Goal: Transaction & Acquisition: Purchase product/service

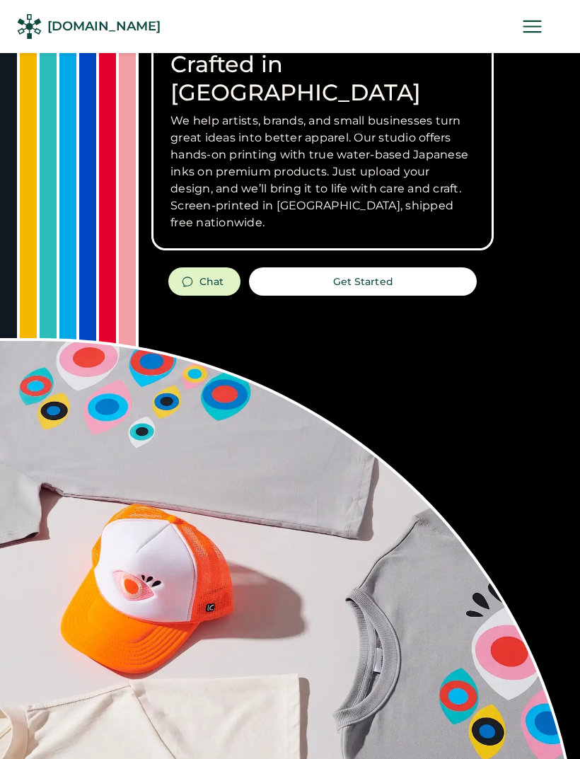
click at [541, 37] on icon at bounding box center [532, 26] width 25 height 25
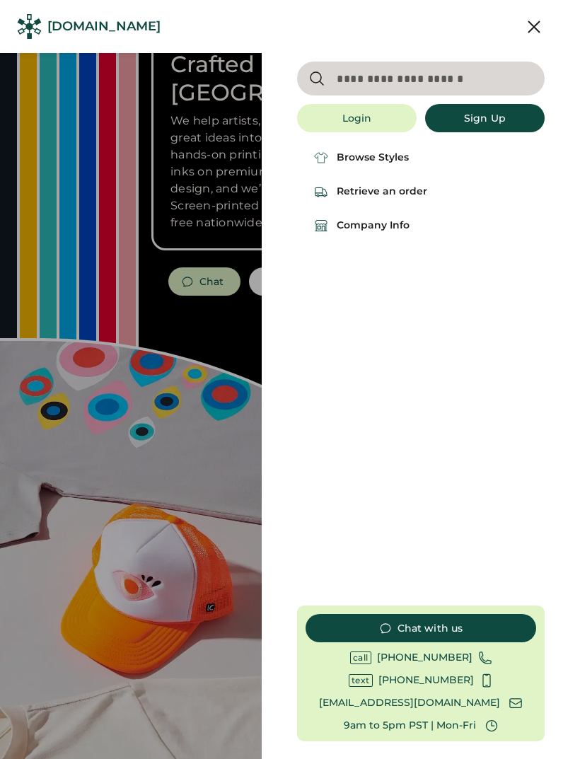
click at [412, 156] on div "Browse Styles" at bounding box center [421, 158] width 248 height 34
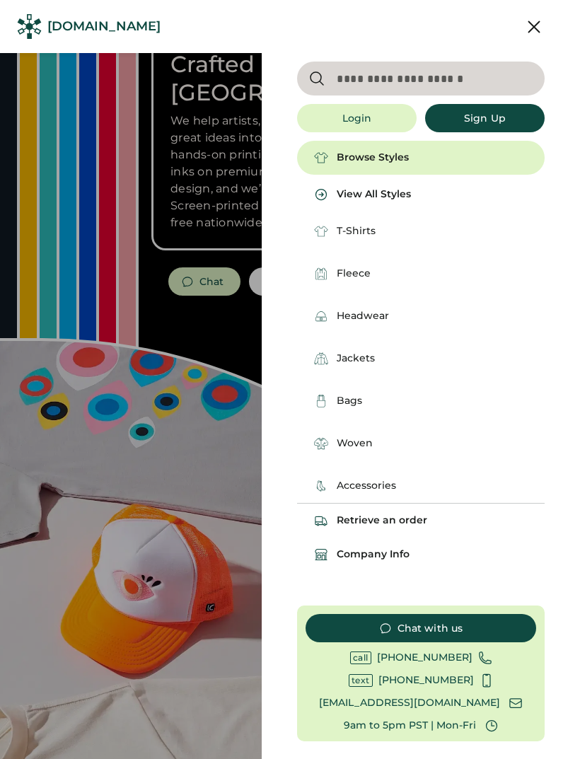
click at [372, 277] on div "Fleece" at bounding box center [429, 274] width 231 height 34
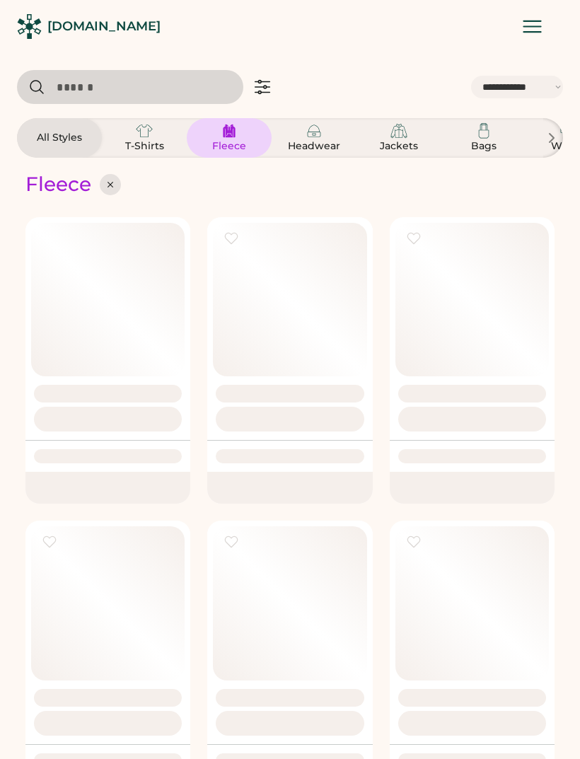
select select "*****"
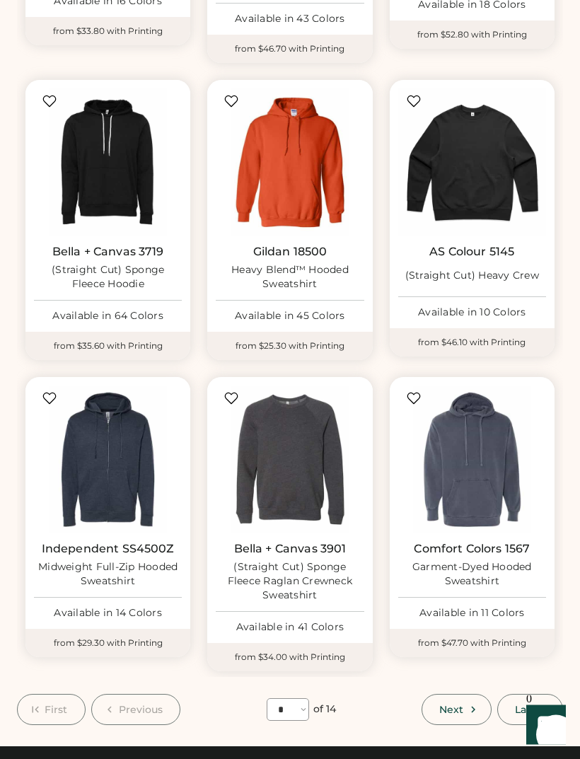
scroll to position [1005, 0]
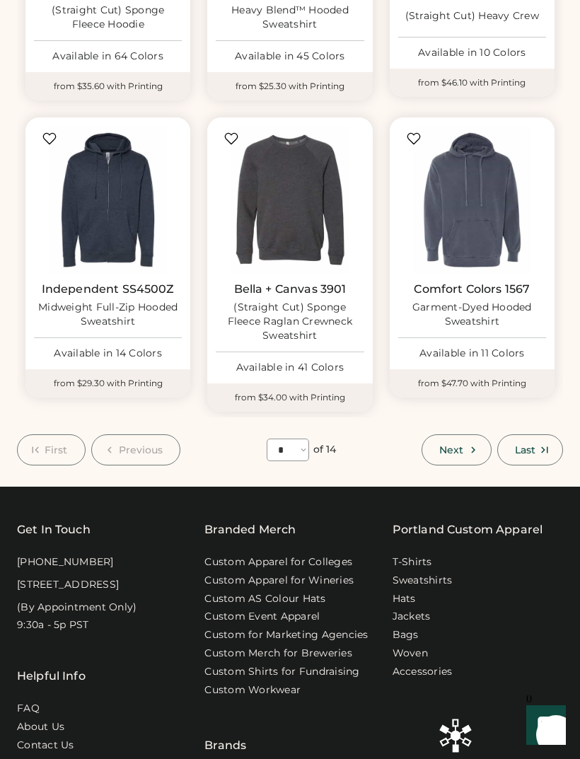
click at [474, 443] on icon at bounding box center [473, 449] width 13 height 13
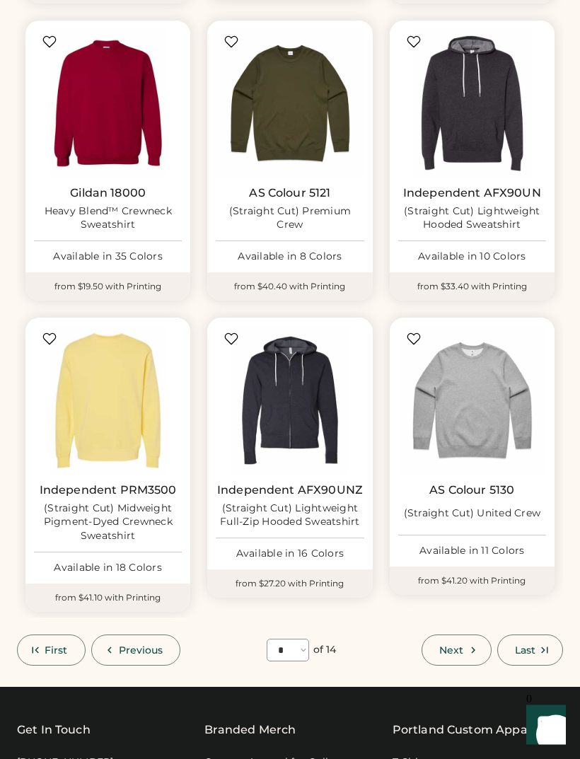
scroll to position [893, 0]
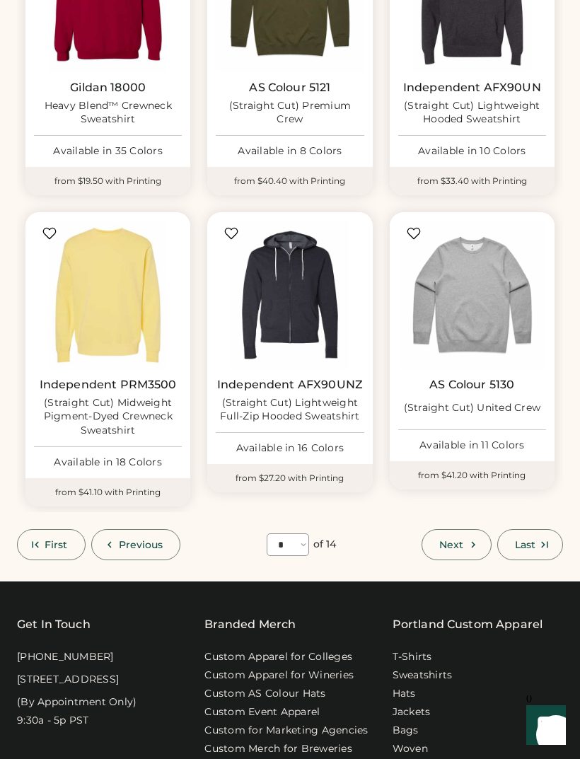
click at [465, 542] on button "Next" at bounding box center [456, 544] width 69 height 31
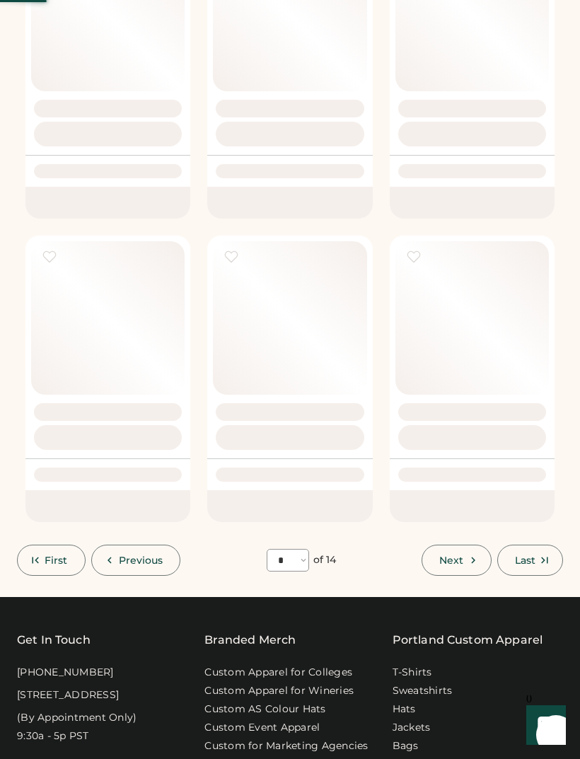
select select "*"
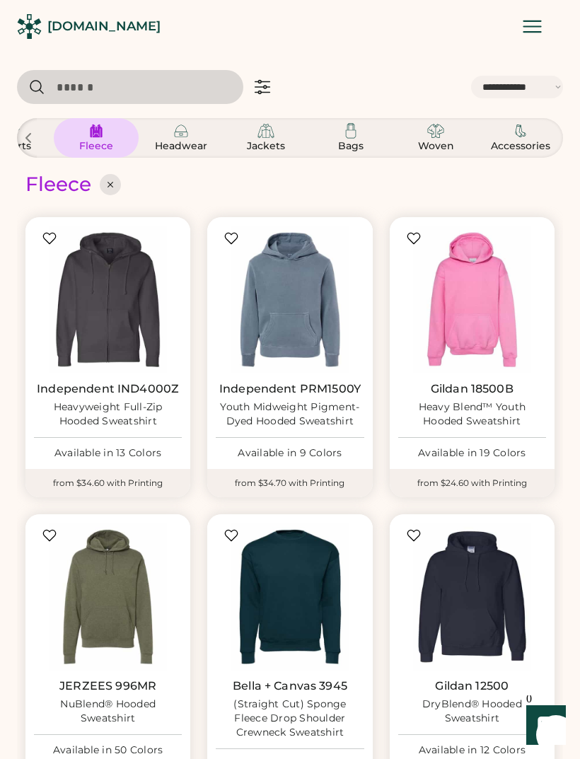
click at [102, 70] on input "input" at bounding box center [130, 87] width 226 height 34
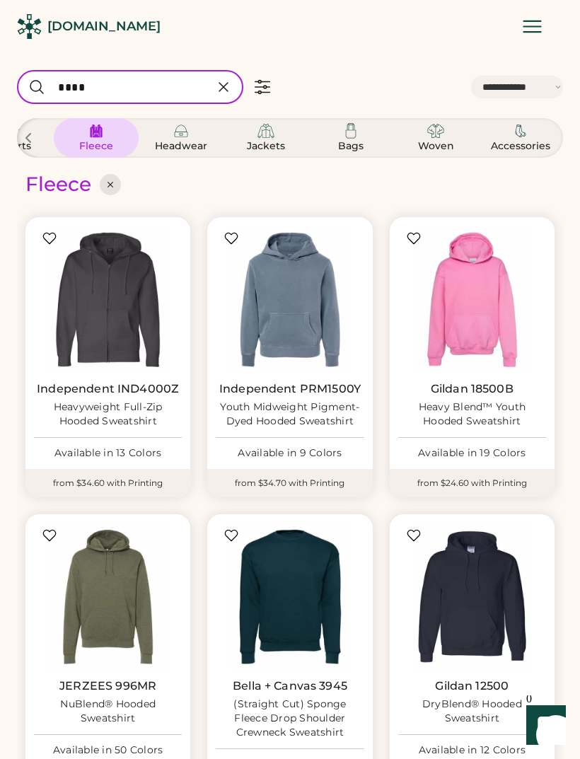
type input "****"
select select "*"
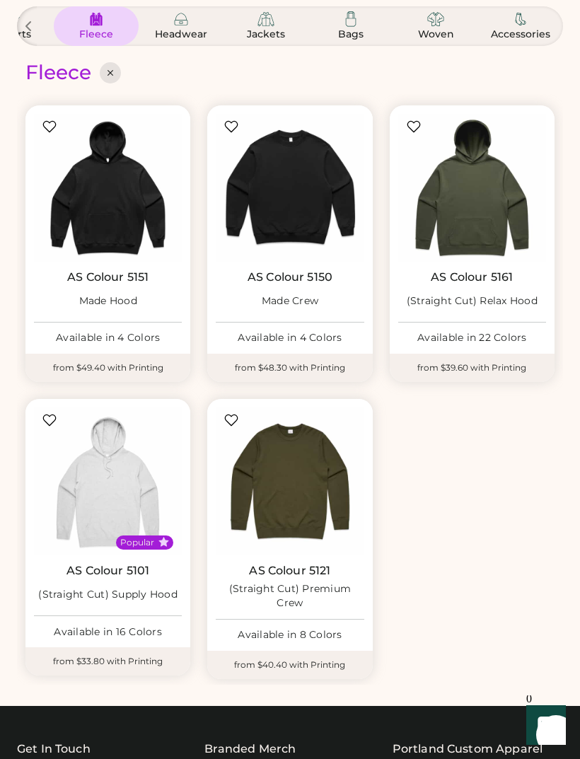
scroll to position [111, 0]
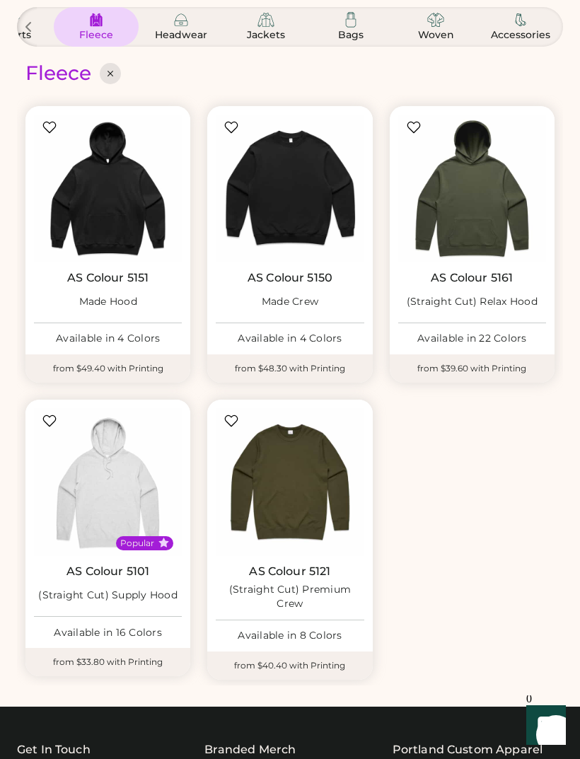
click at [485, 231] on img at bounding box center [472, 189] width 148 height 148
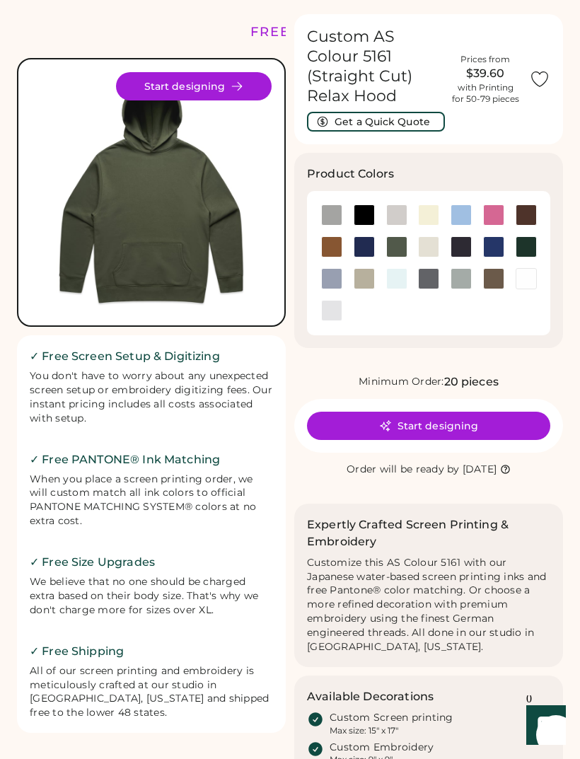
scroll to position [40, 0]
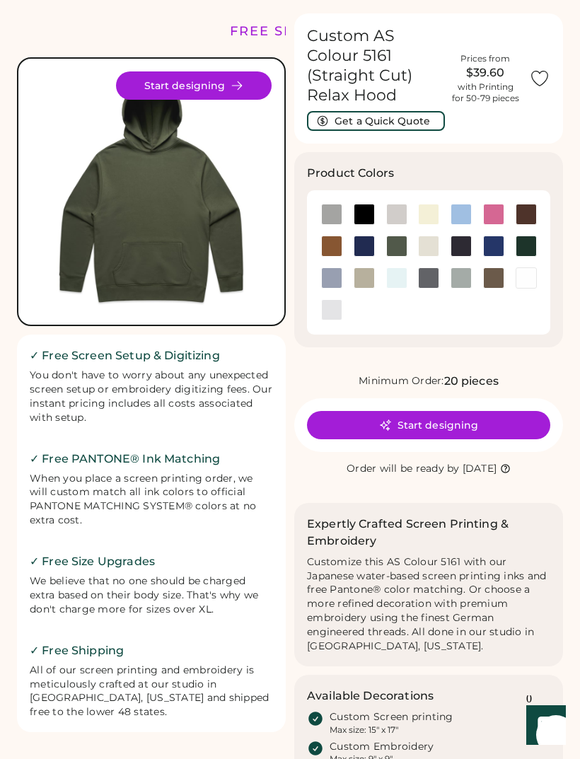
click at [341, 204] on div at bounding box center [331, 214] width 21 height 21
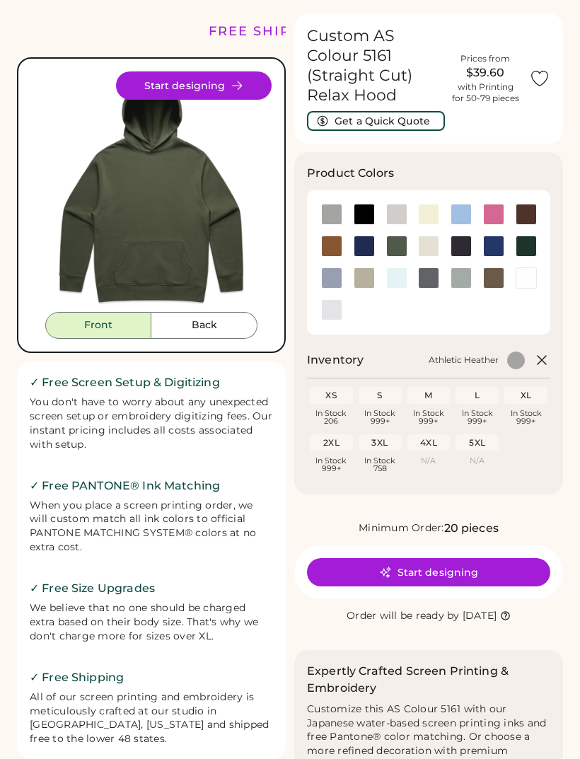
click at [332, 204] on div at bounding box center [331, 214] width 21 height 21
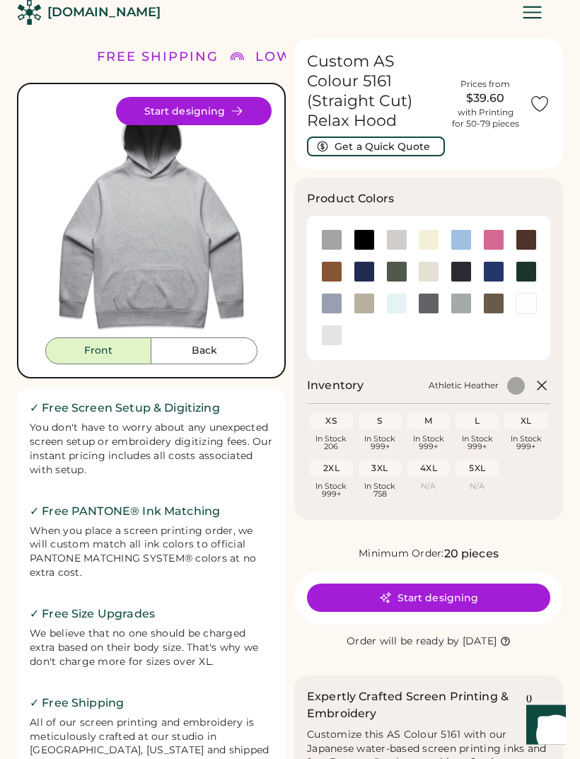
scroll to position [14, 0]
click at [329, 229] on div at bounding box center [331, 239] width 21 height 21
click at [399, 229] on div at bounding box center [396, 239] width 21 height 21
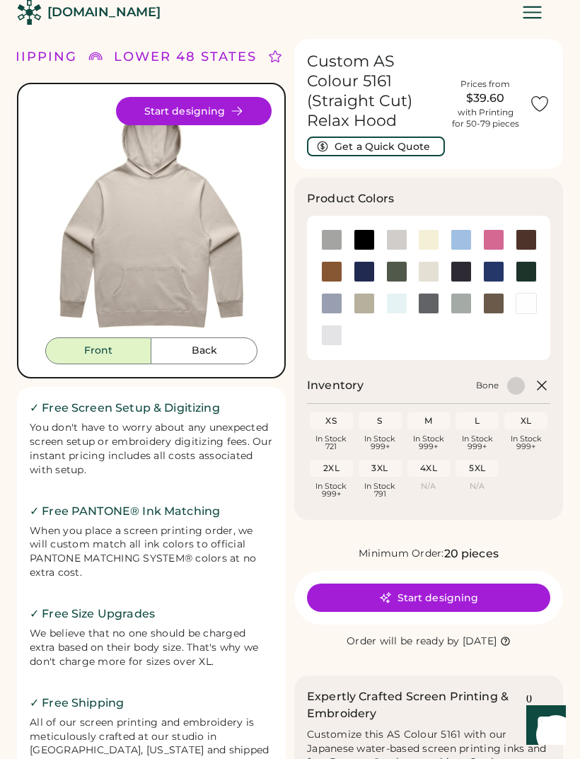
click at [322, 229] on div at bounding box center [331, 239] width 21 height 21
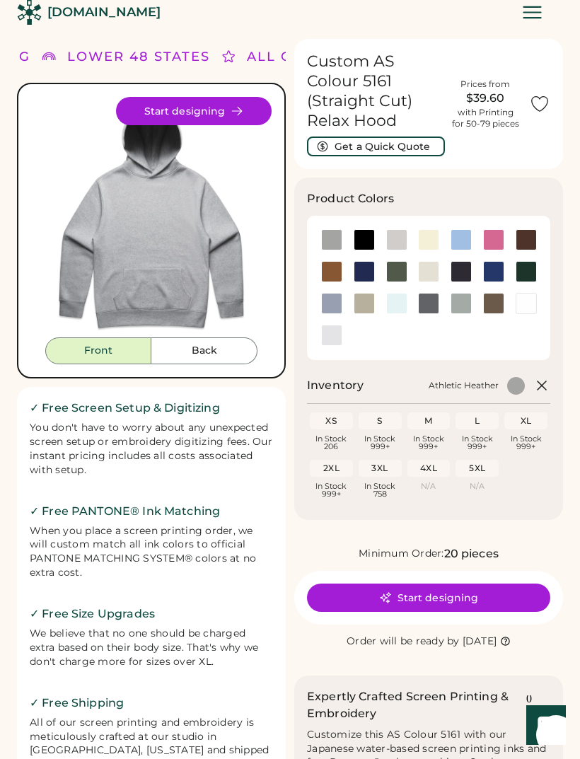
click at [170, 110] on button "Start designing" at bounding box center [194, 111] width 156 height 28
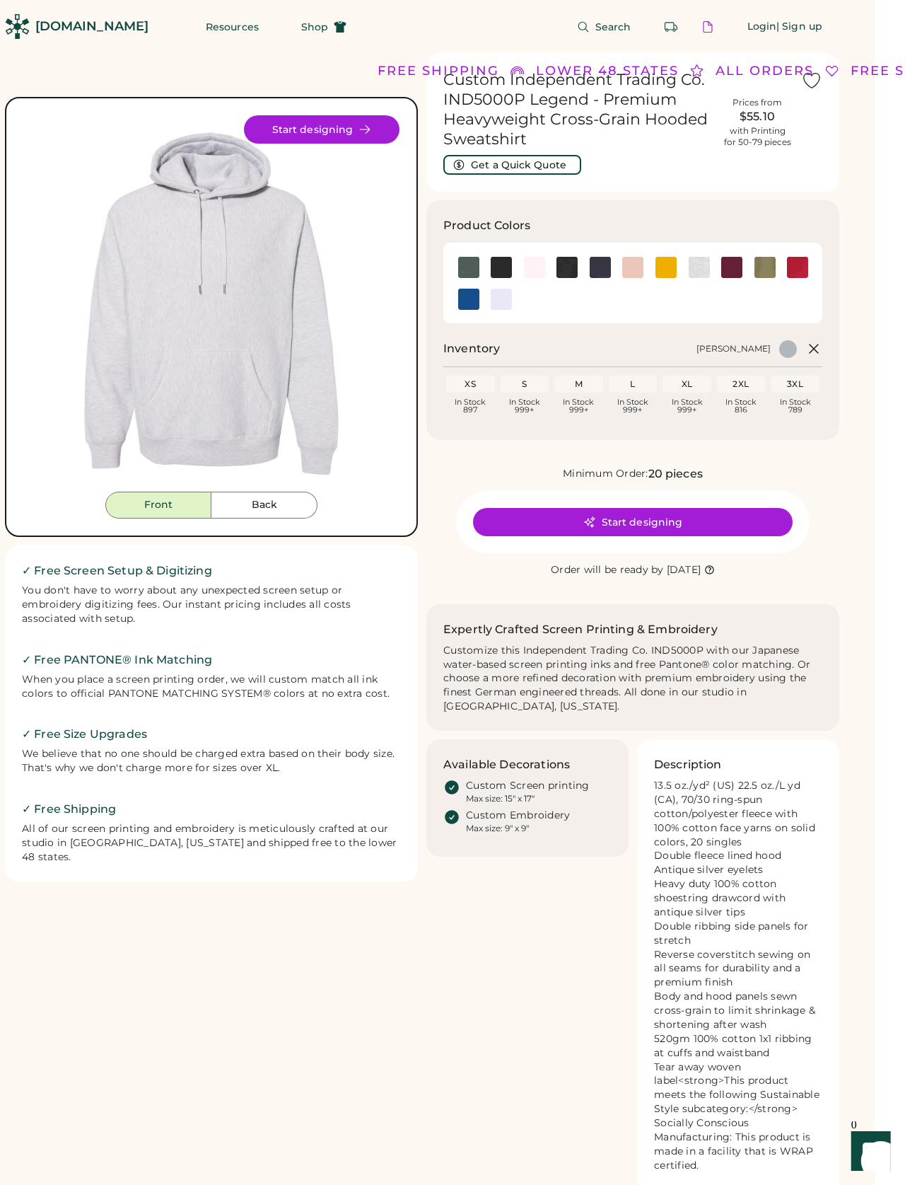
scroll to position [0, 31]
click at [318, 134] on button "Start designing" at bounding box center [321, 129] width 156 height 28
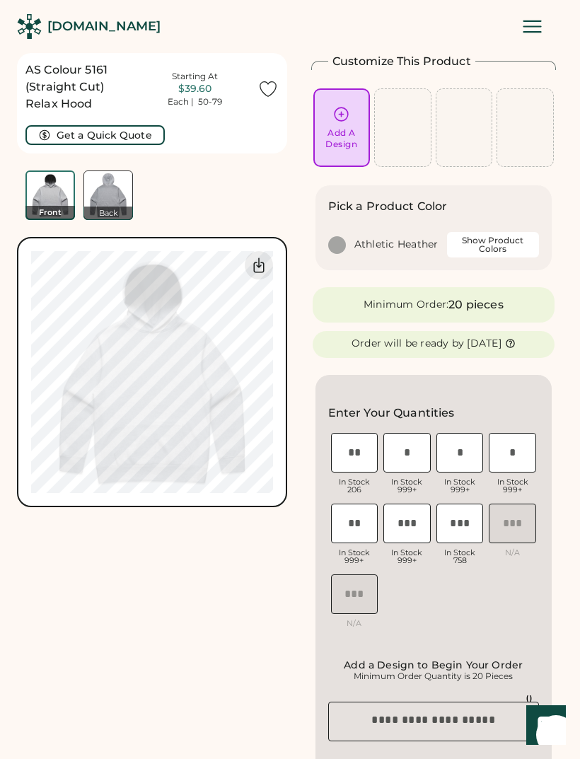
click at [342, 121] on icon at bounding box center [341, 114] width 13 height 13
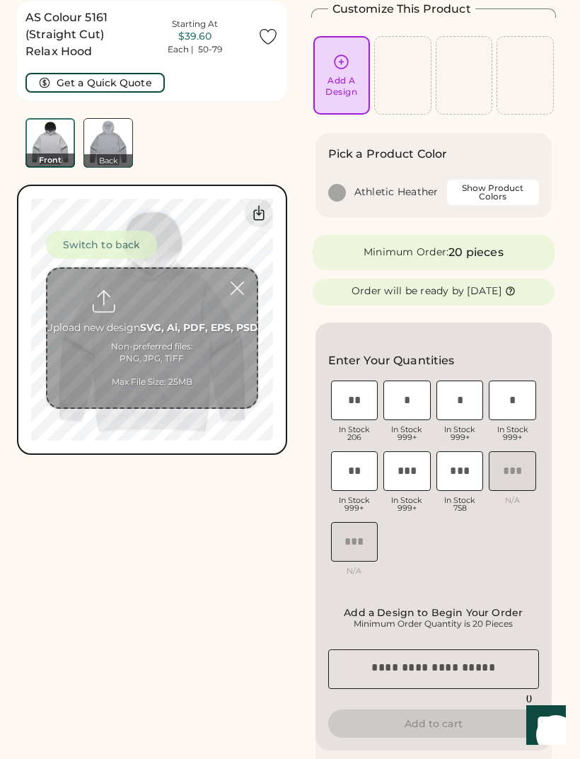
scroll to position [53, 0]
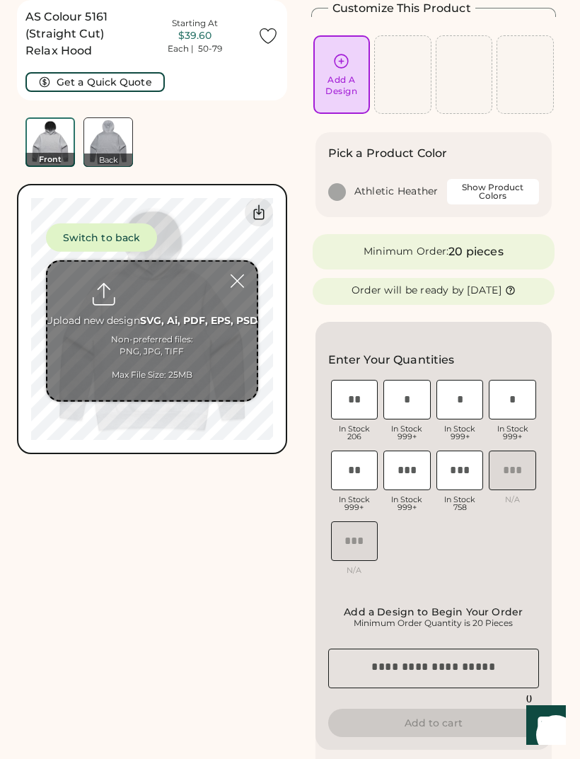
click at [192, 380] on input "file" at bounding box center [151, 331] width 209 height 139
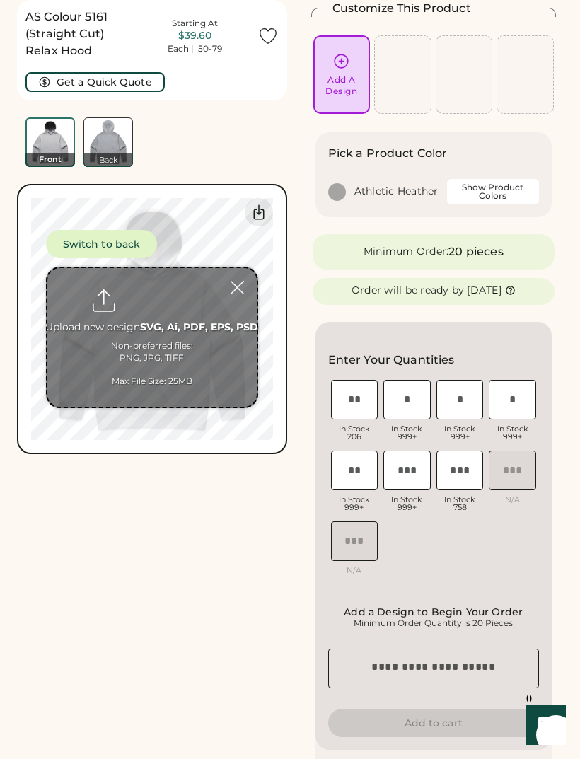
type input "**********"
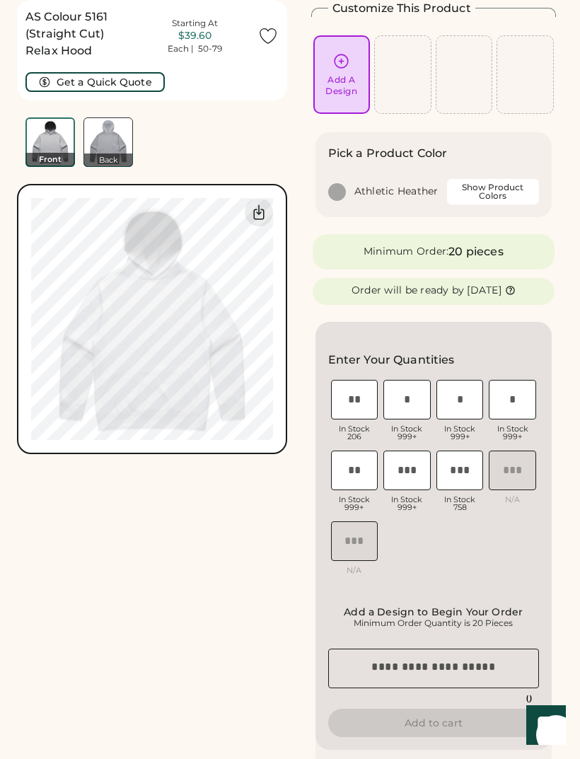
click at [327, 47] on div "Add A Design" at bounding box center [341, 74] width 57 height 79
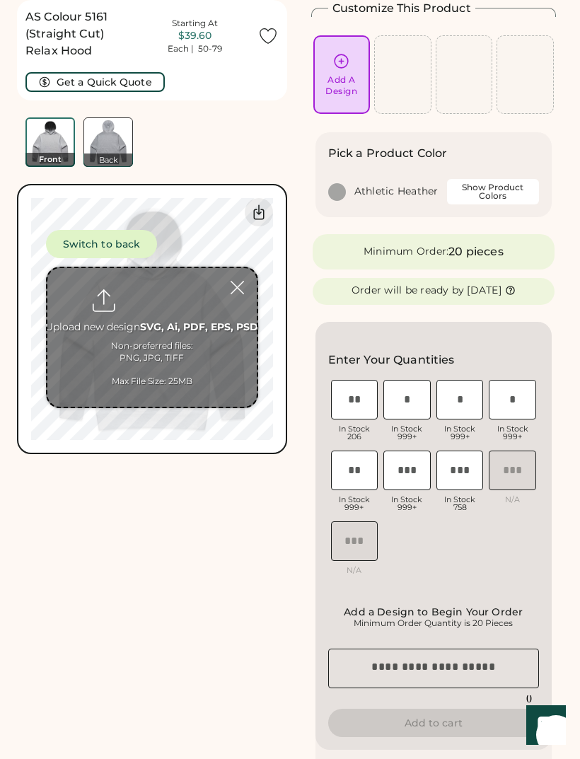
click at [157, 379] on input "file" at bounding box center [151, 337] width 209 height 139
type input "**********"
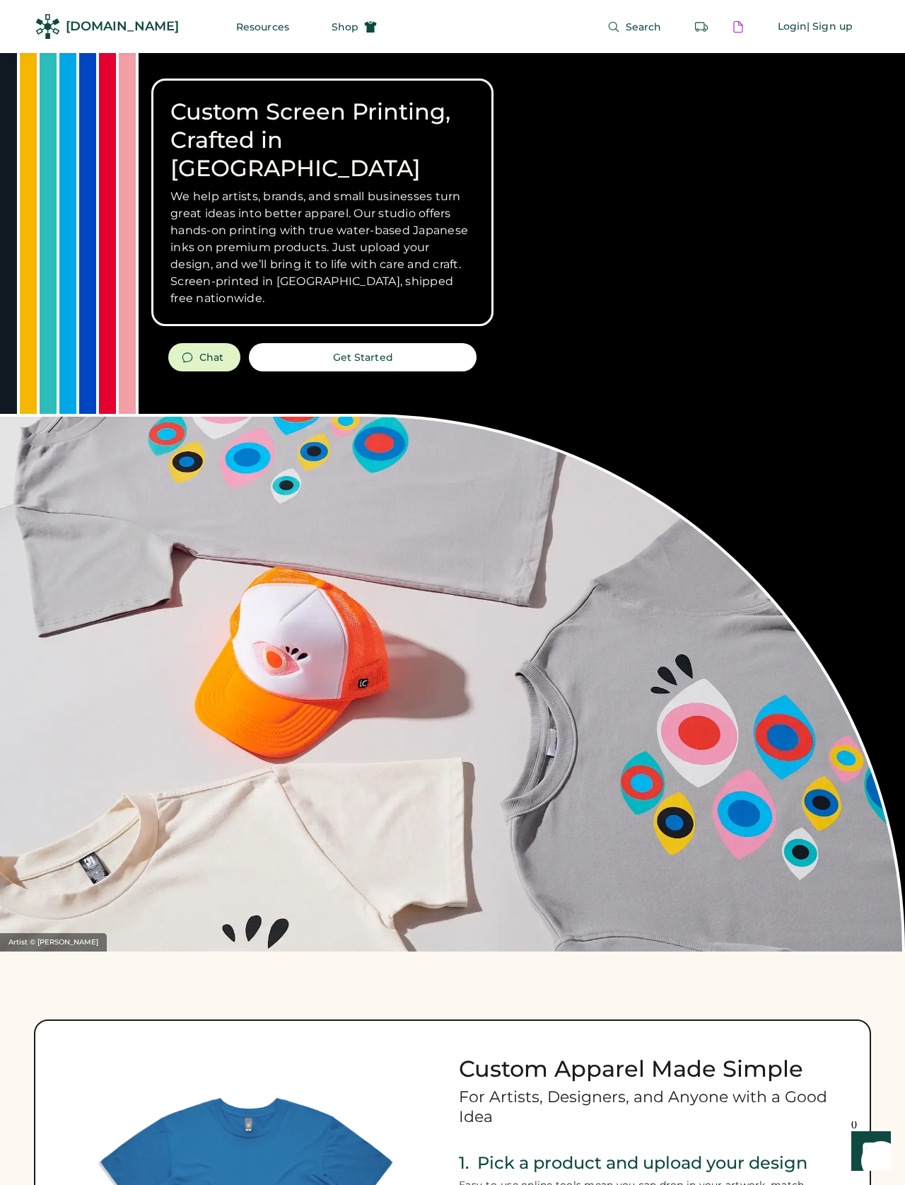
click at [343, 22] on span "Shop" at bounding box center [345, 27] width 27 height 10
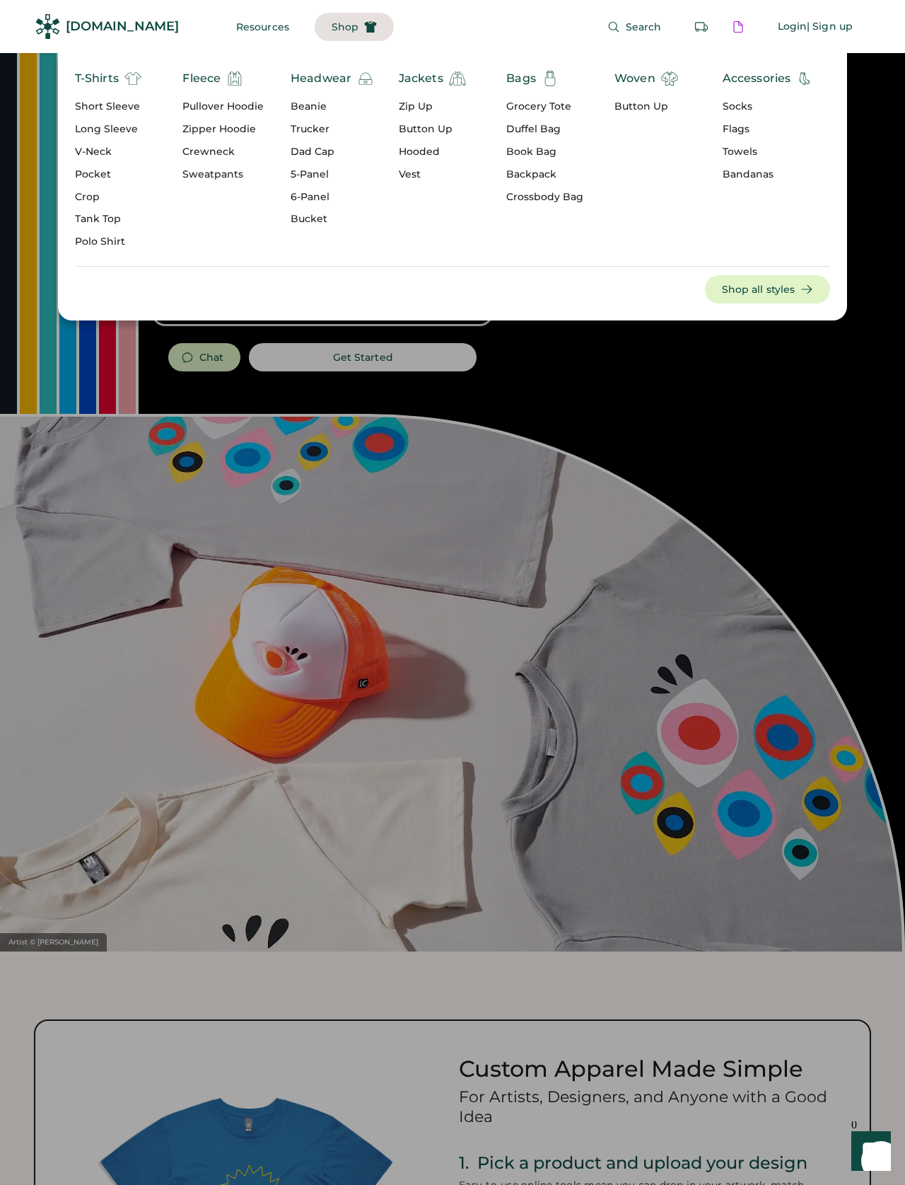
click at [198, 112] on div "Pullover Hoodie" at bounding box center [222, 107] width 81 height 14
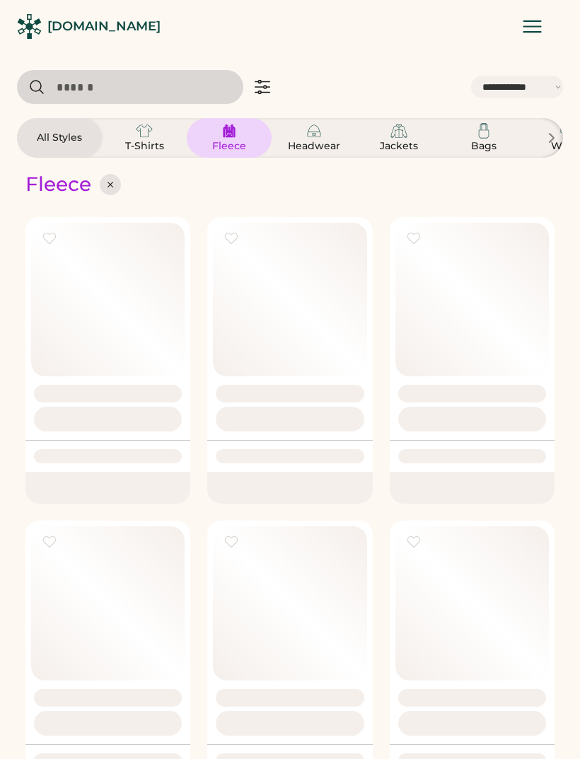
select select "*****"
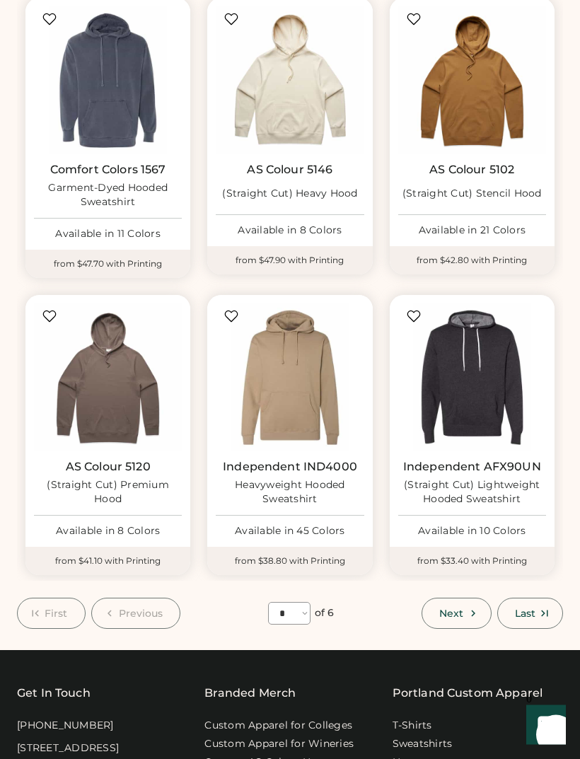
click at [459, 598] on button "Next" at bounding box center [456, 613] width 69 height 31
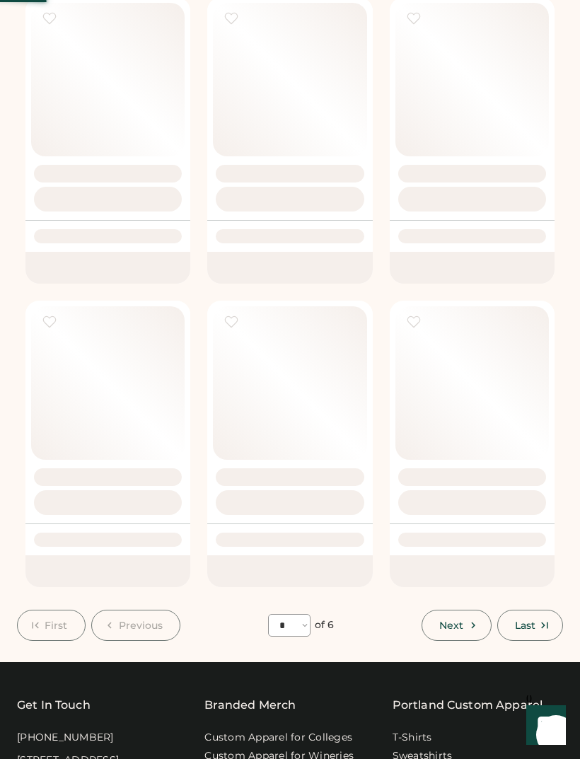
select select "*"
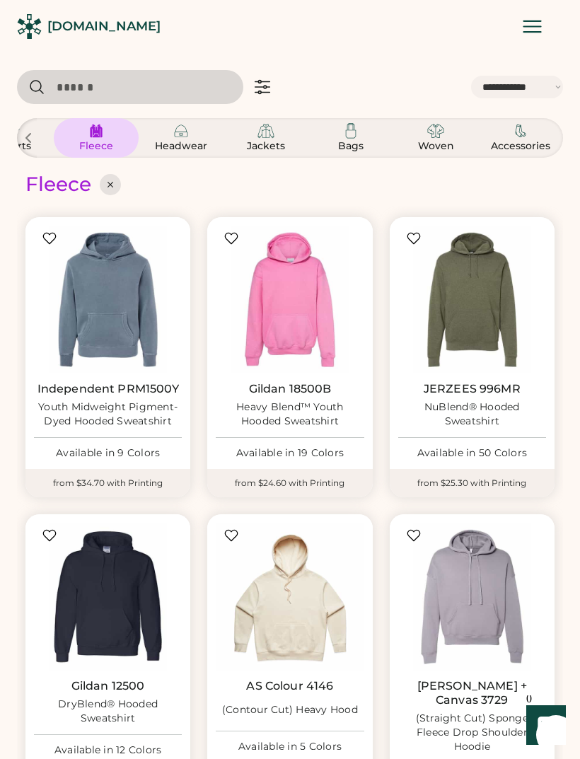
click at [109, 89] on input "input" at bounding box center [130, 87] width 226 height 34
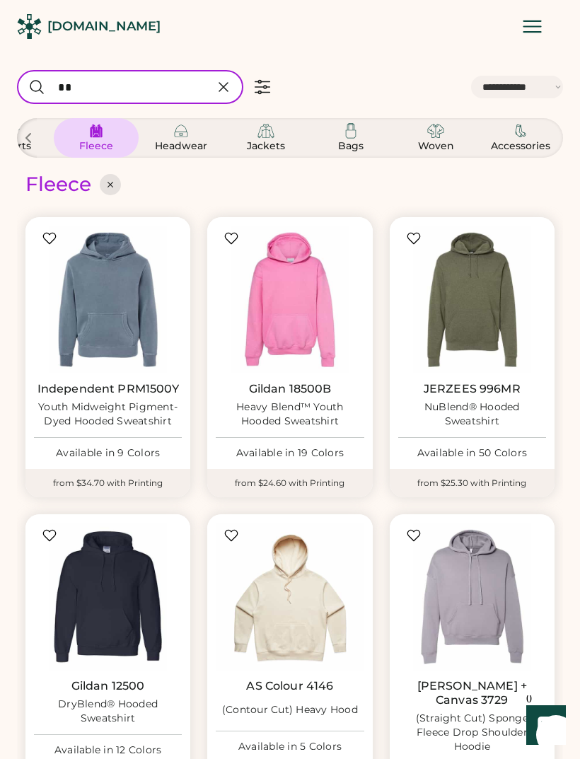
type input "***"
select select "*"
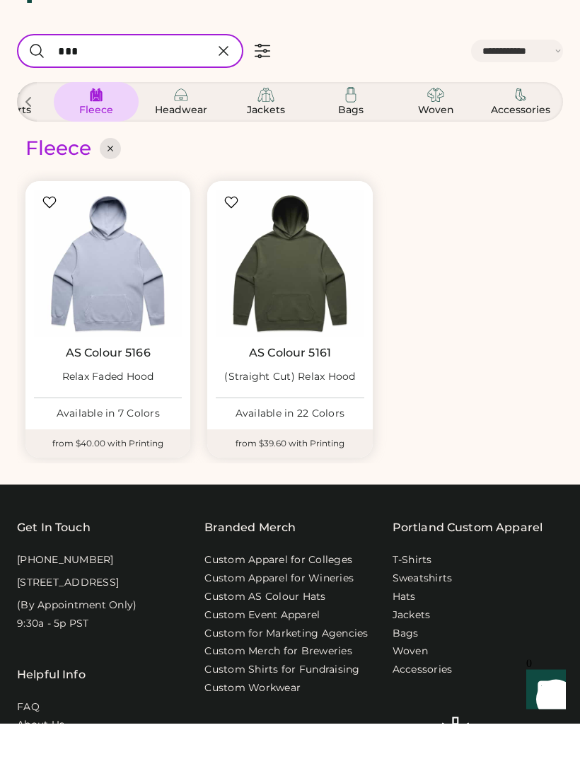
type input "***"
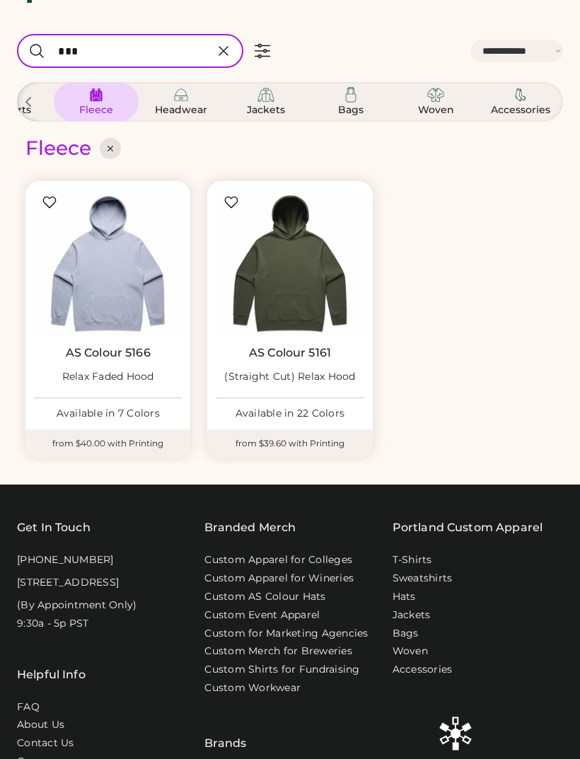
click at [247, 259] on img at bounding box center [290, 264] width 148 height 148
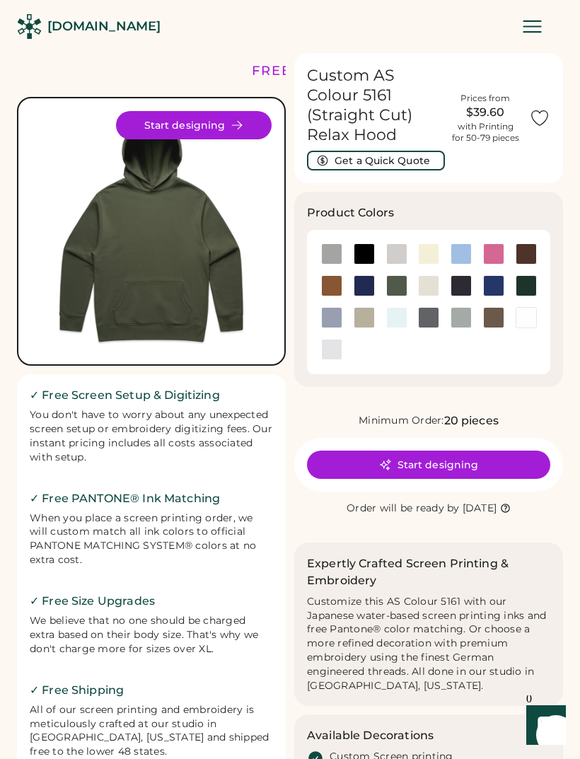
click at [342, 243] on div at bounding box center [331, 253] width 21 height 21
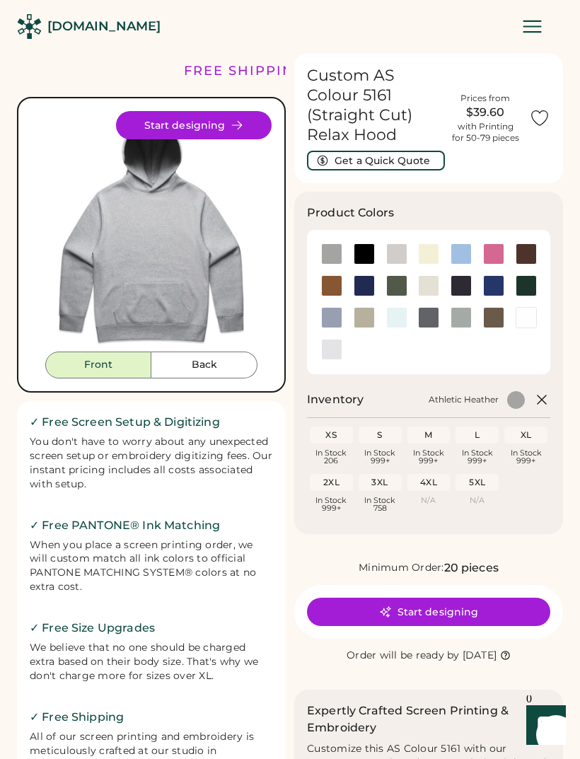
click at [405, 243] on div at bounding box center [396, 253] width 21 height 21
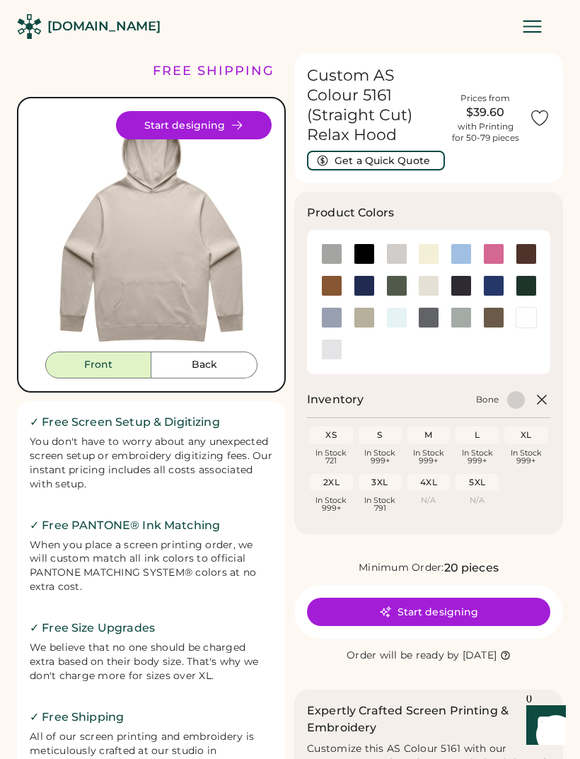
click at [465, 307] on div at bounding box center [461, 317] width 21 height 21
click at [324, 339] on div at bounding box center [331, 349] width 21 height 21
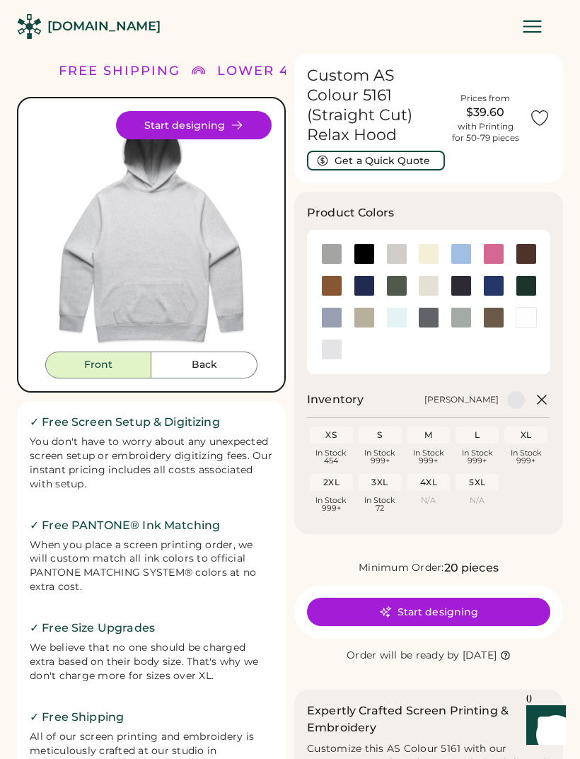
click at [321, 243] on div at bounding box center [331, 253] width 21 height 21
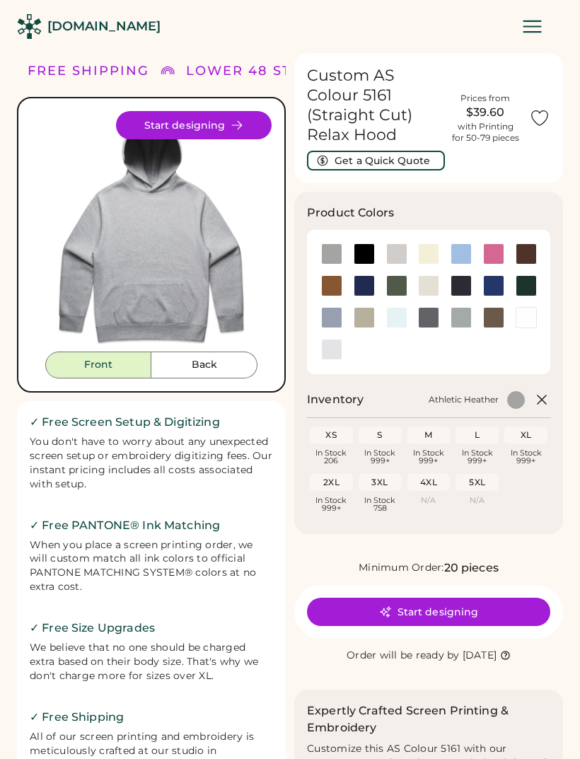
click at [160, 123] on button "Start designing" at bounding box center [194, 125] width 156 height 28
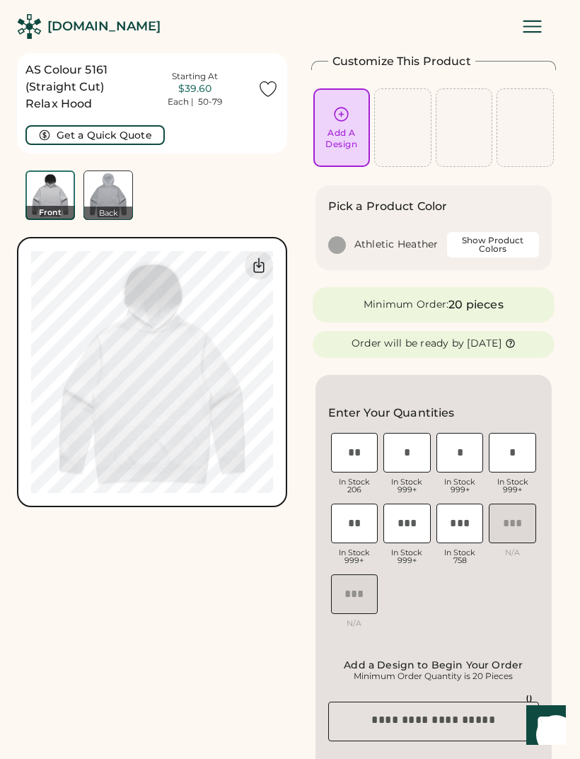
click at [332, 101] on div "Add A Design" at bounding box center [341, 127] width 57 height 79
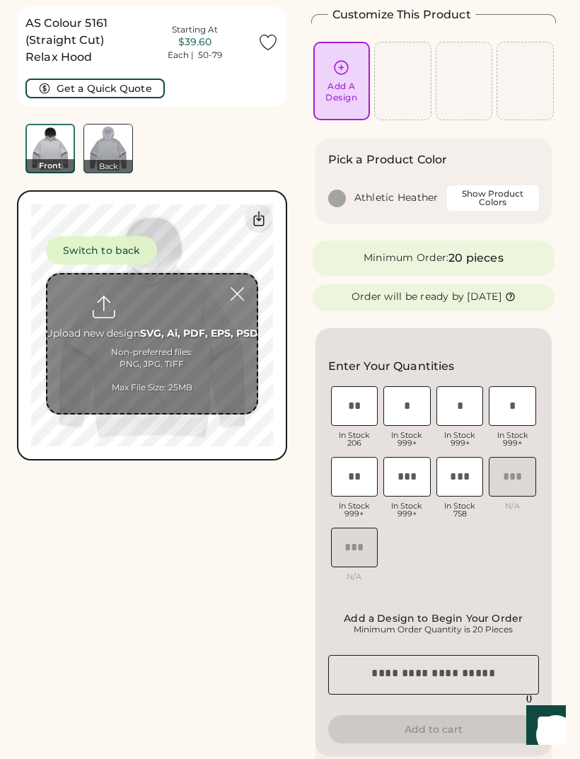
scroll to position [53, 0]
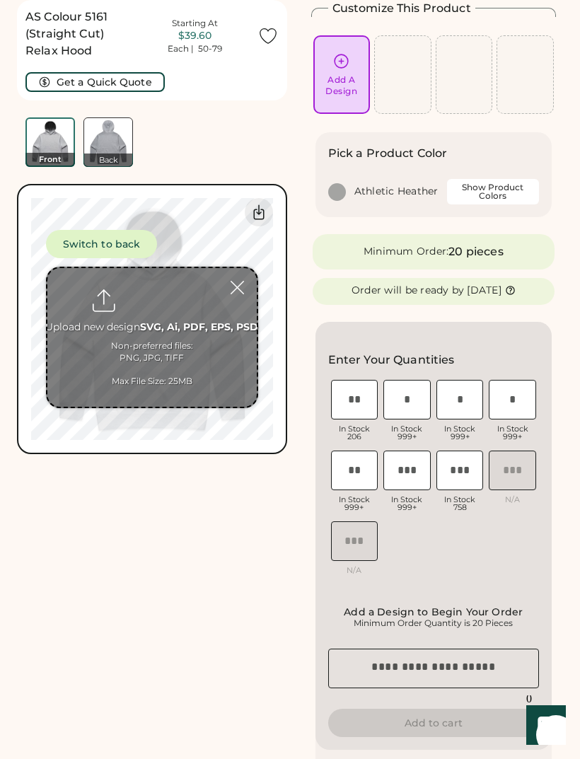
click at [136, 354] on input "file" at bounding box center [151, 337] width 209 height 139
type input "**********"
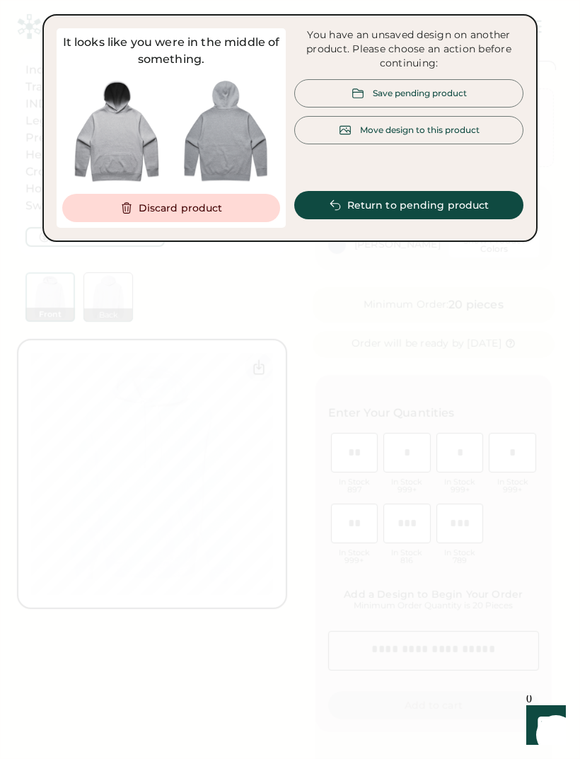
click at [122, 204] on icon at bounding box center [126, 208] width 13 height 13
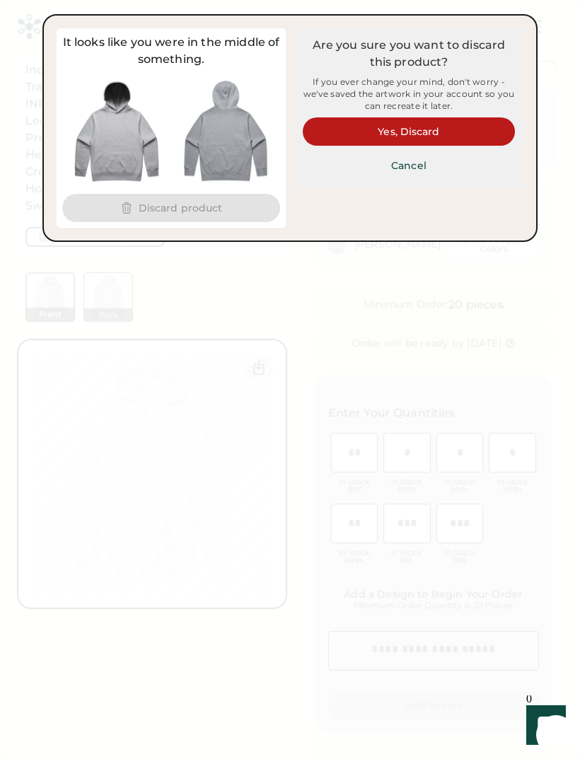
click at [463, 120] on button "Yes, Discard" at bounding box center [409, 131] width 212 height 28
click at [472, 129] on button "Yes, Discard" at bounding box center [409, 131] width 212 height 28
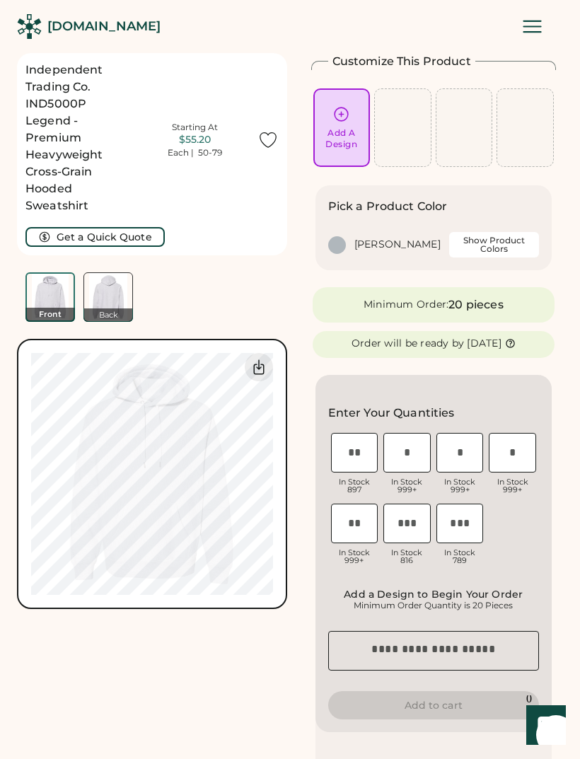
click at [326, 148] on div "Add A Design" at bounding box center [341, 138] width 32 height 23
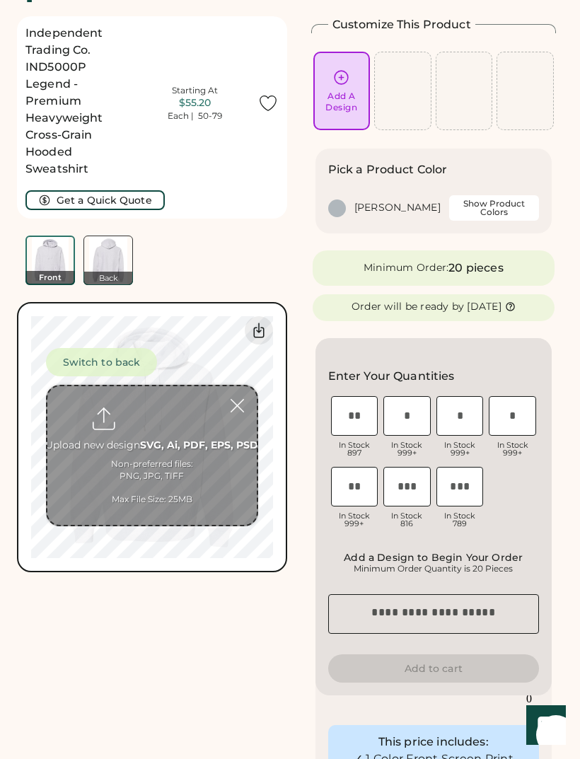
scroll to position [53, 0]
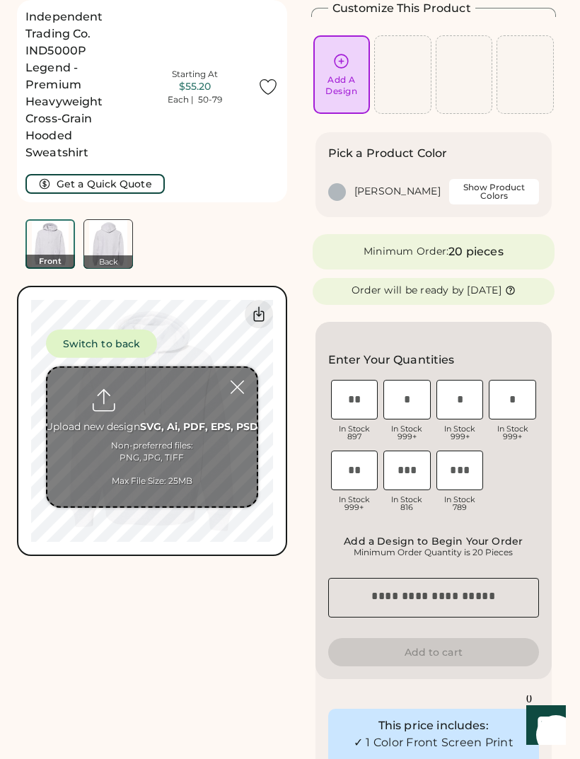
click at [203, 462] on input "file" at bounding box center [151, 436] width 209 height 139
type input "**********"
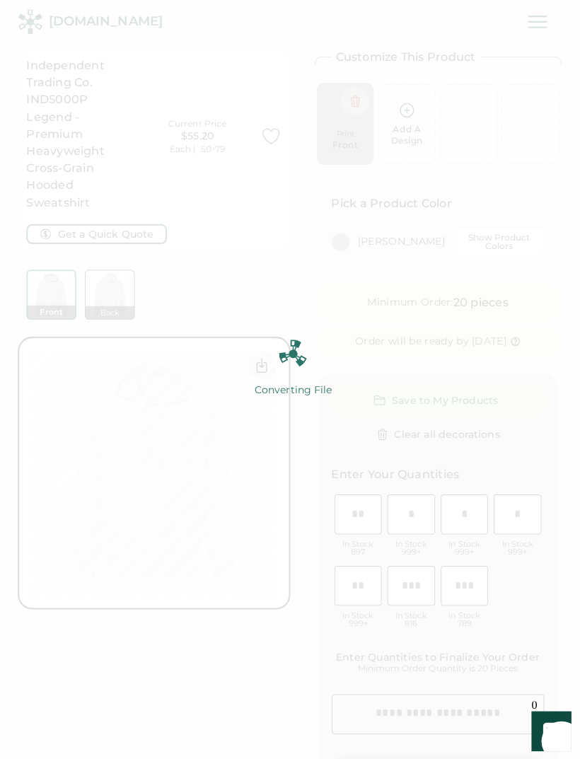
scroll to position [5, 0]
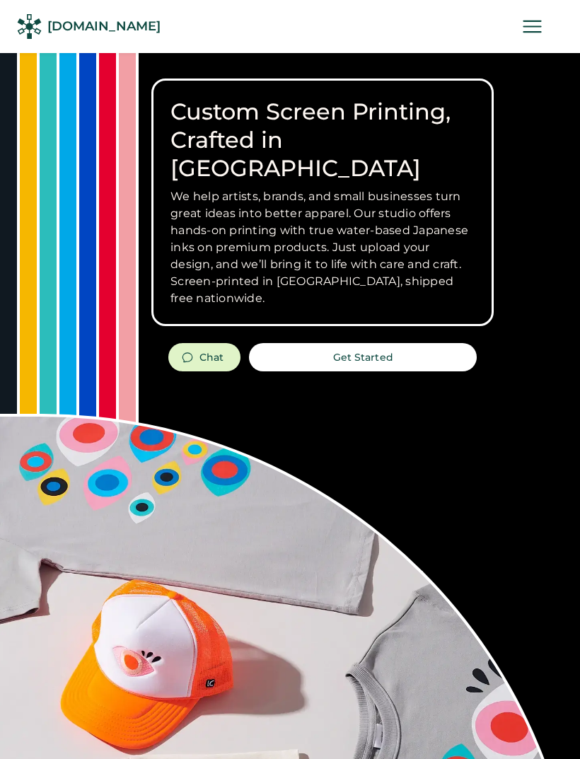
click at [91, 25] on div "[DOMAIN_NAME]" at bounding box center [103, 27] width 113 height 18
click at [542, 31] on icon at bounding box center [532, 26] width 25 height 25
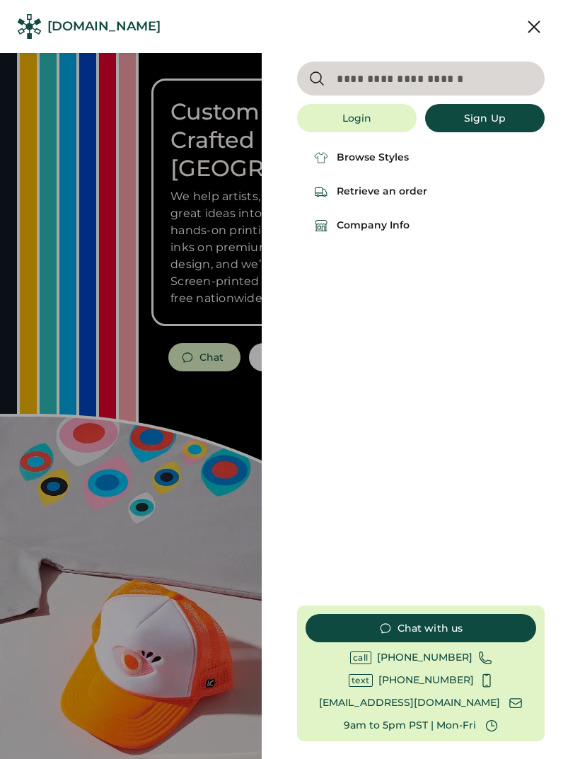
click at [422, 81] on input "input" at bounding box center [421, 79] width 248 height 34
type input "****"
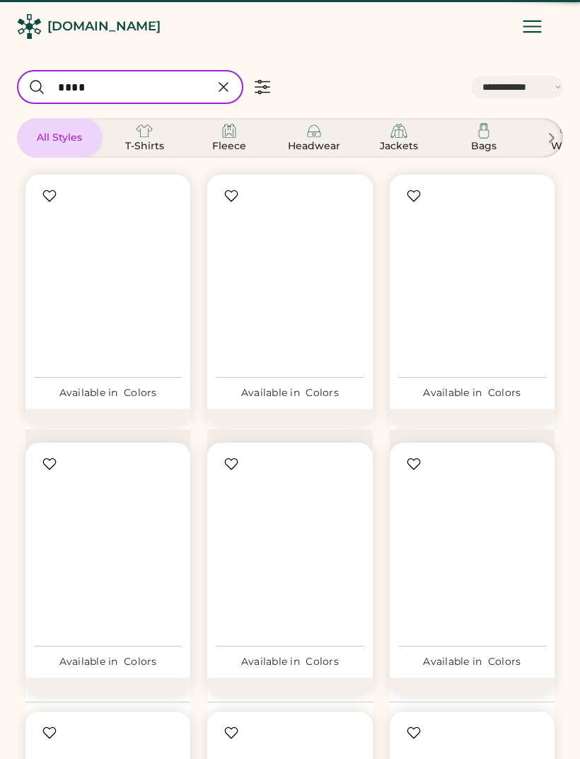
select select "*****"
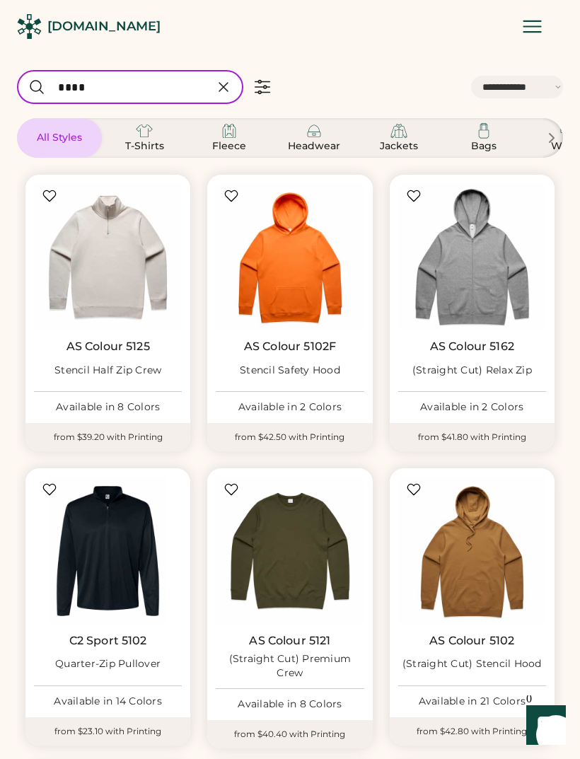
click at [155, 87] on input "input" at bounding box center [130, 87] width 226 height 34
type input "**"
select select "*"
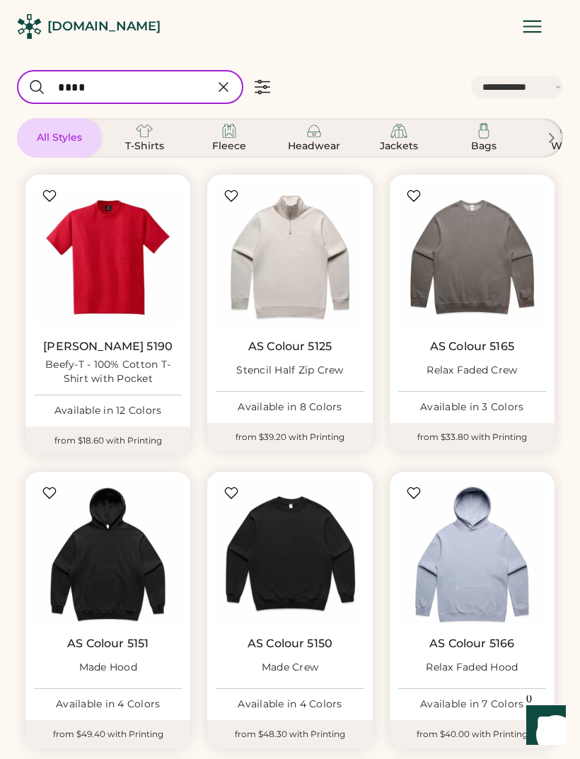
type input "****"
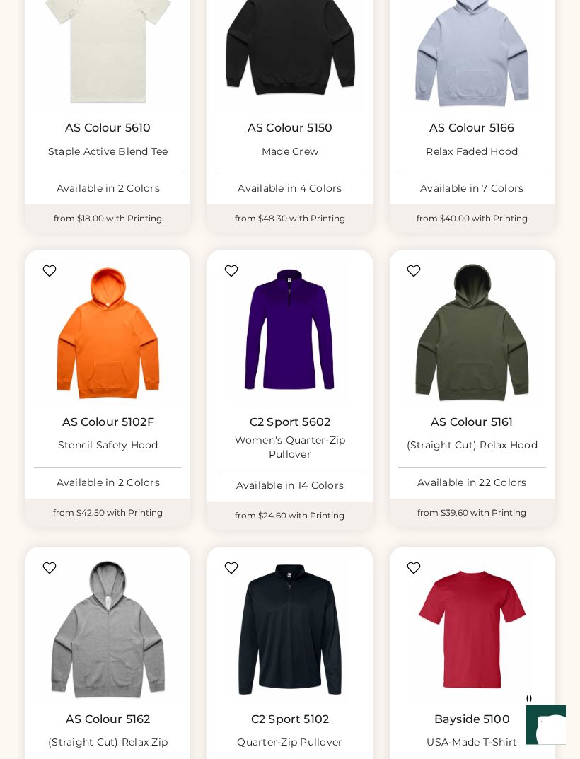
click at [499, 374] on img at bounding box center [472, 333] width 148 height 148
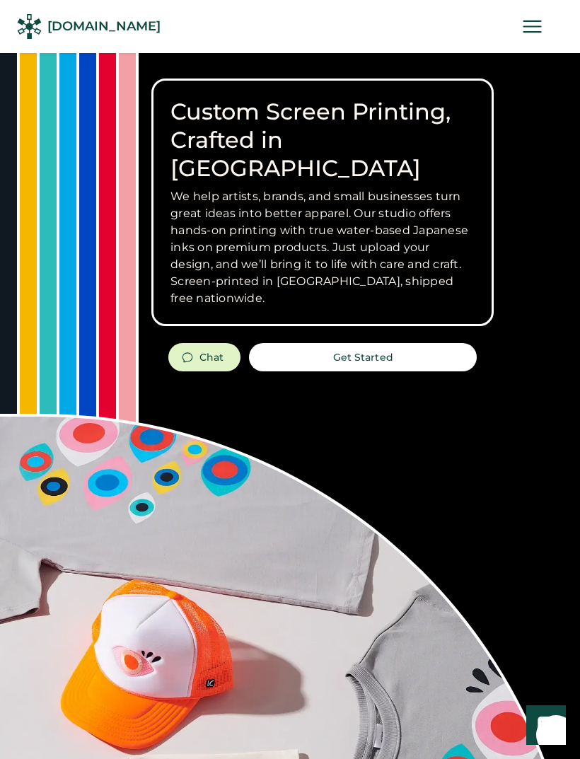
click at [529, 29] on icon at bounding box center [532, 26] width 25 height 25
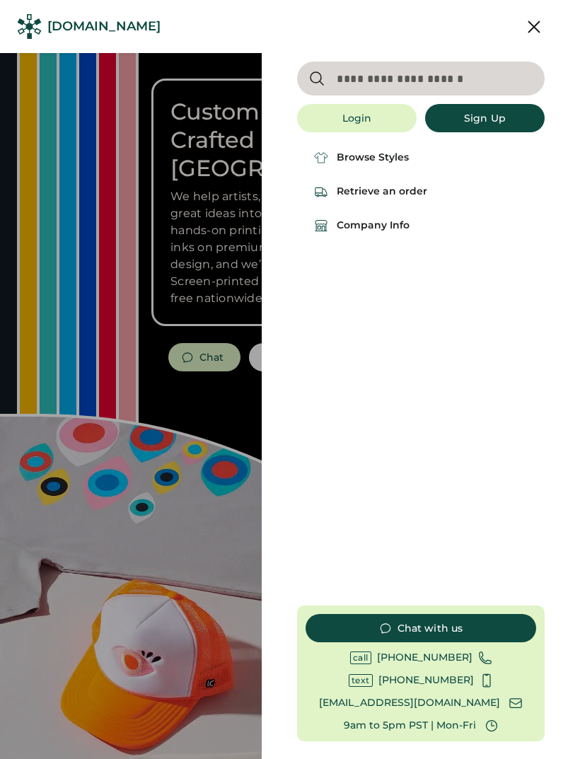
click at [401, 159] on div "Browse Styles" at bounding box center [373, 158] width 72 height 14
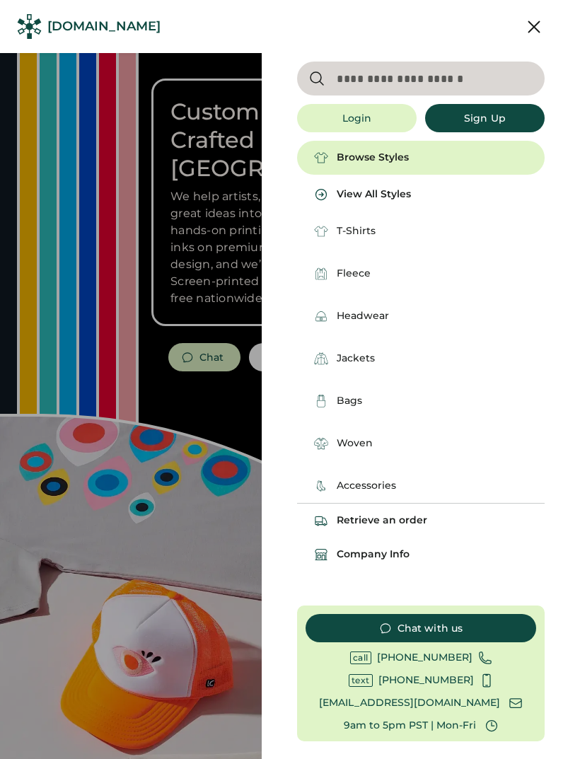
click at [361, 272] on div "Fleece" at bounding box center [354, 274] width 34 height 14
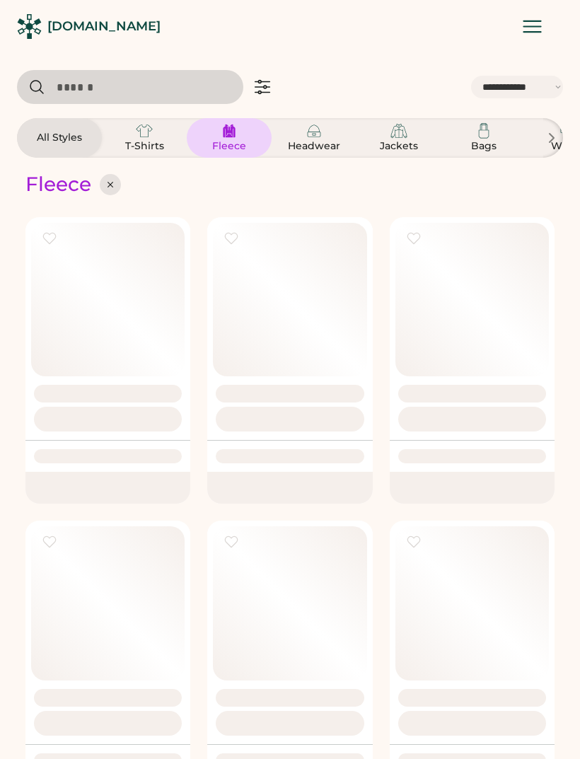
select select "*****"
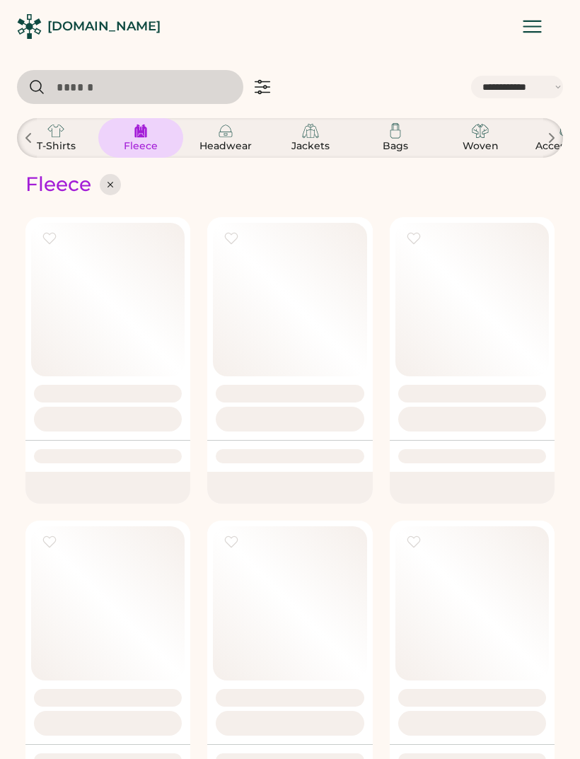
scroll to position [0, 133]
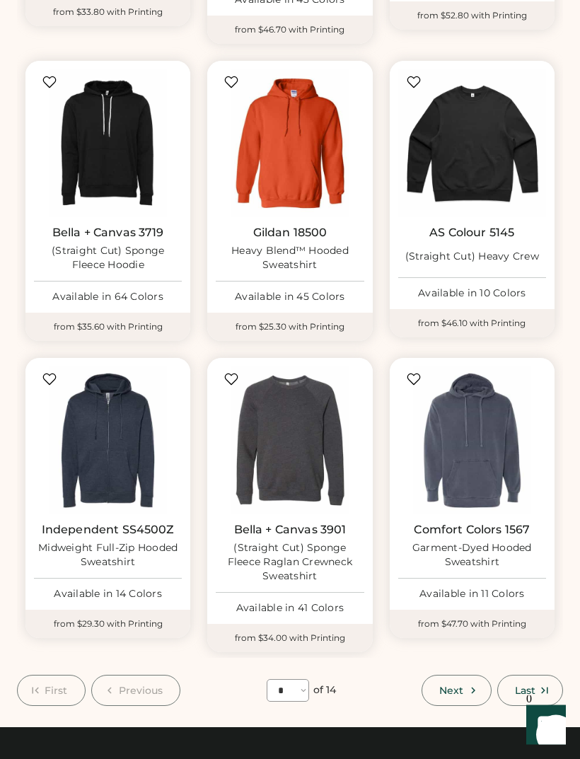
click at [456, 675] on button "Next" at bounding box center [456, 690] width 69 height 31
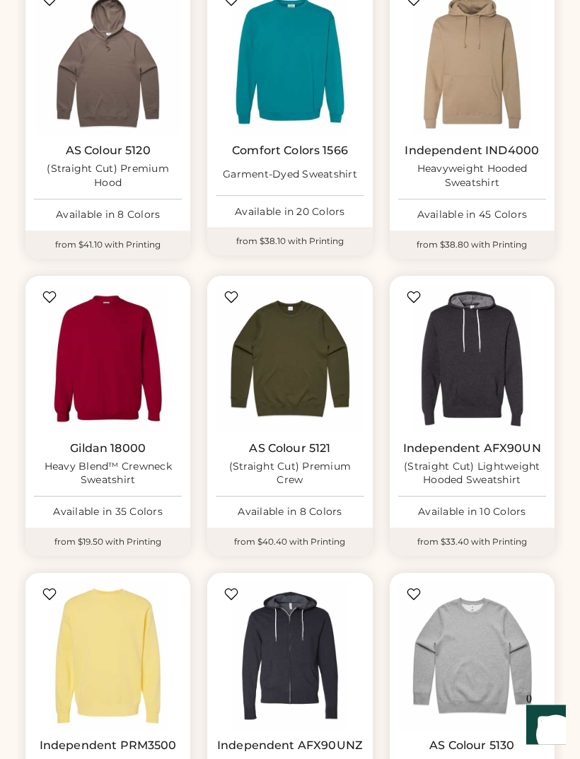
scroll to position [644, 0]
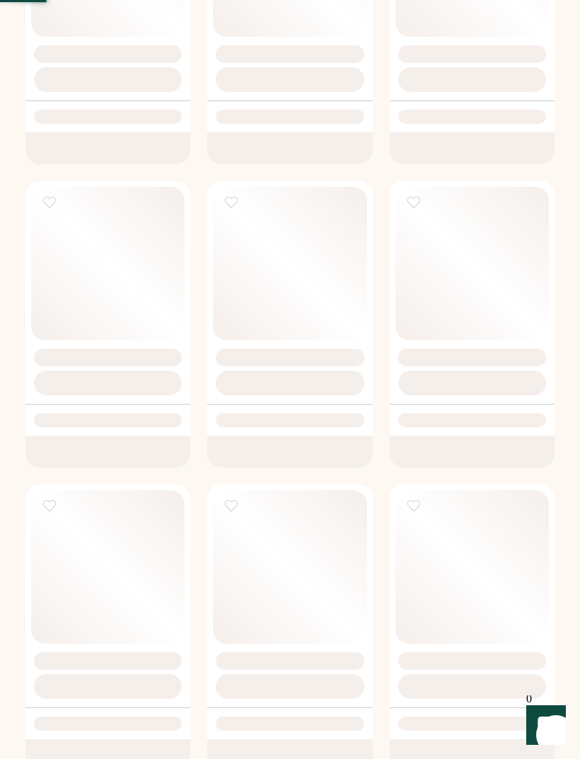
select select "*"
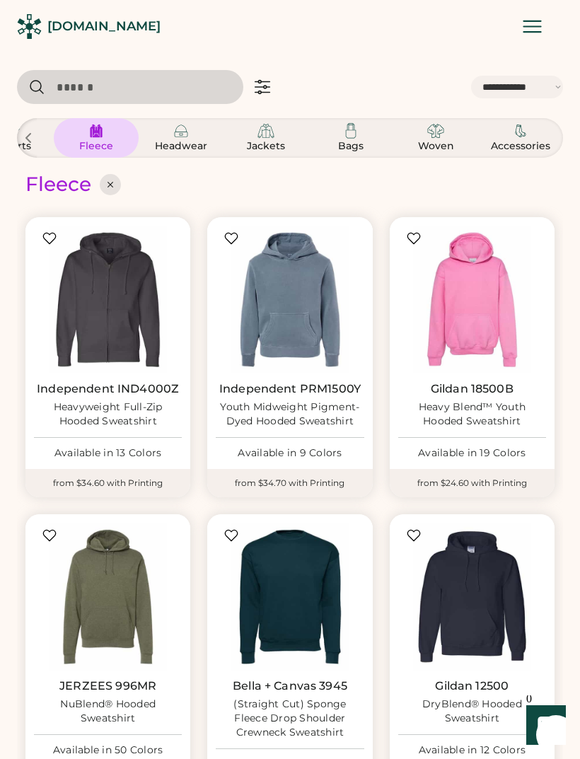
click at [134, 82] on input "input" at bounding box center [130, 87] width 226 height 34
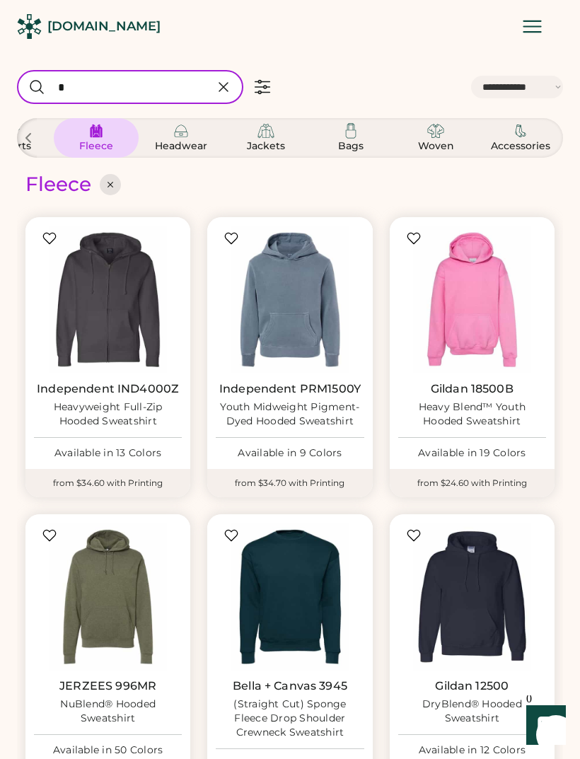
type input "**"
select select "*"
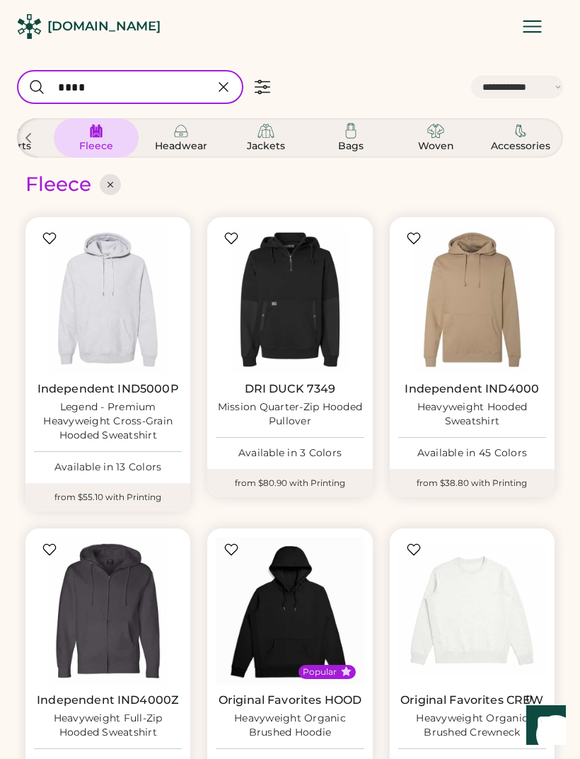
type input "****"
select select "*"
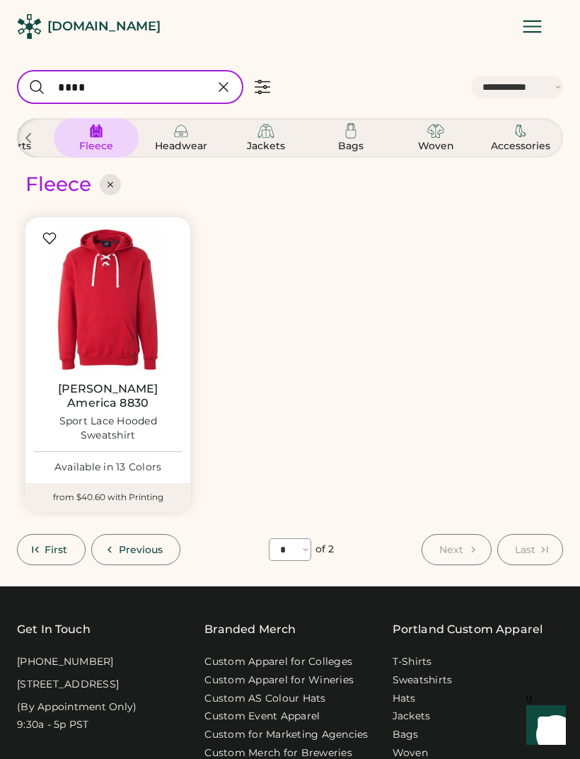
click at [230, 92] on icon at bounding box center [223, 87] width 17 height 17
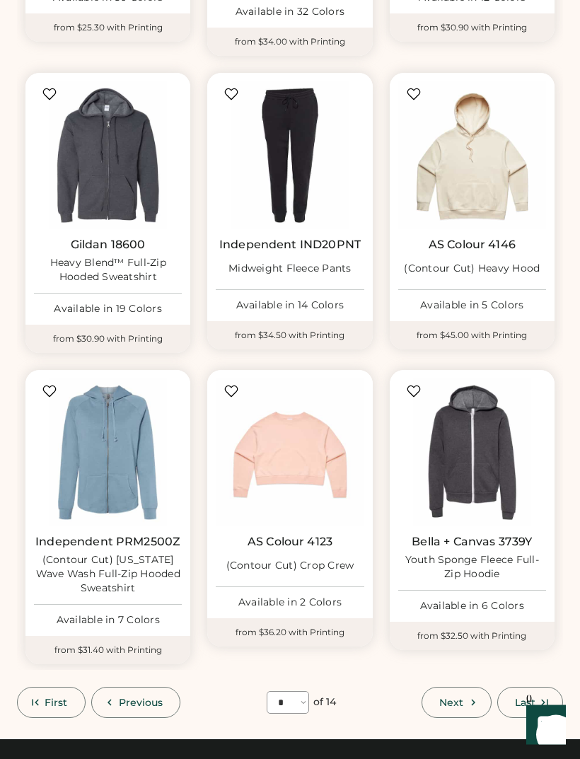
click at [460, 687] on button "Next" at bounding box center [456, 702] width 69 height 31
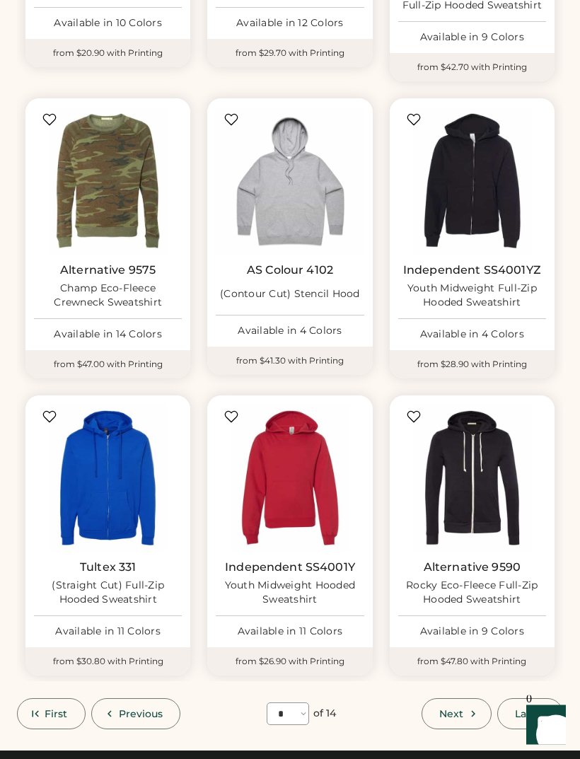
scroll to position [797, 0]
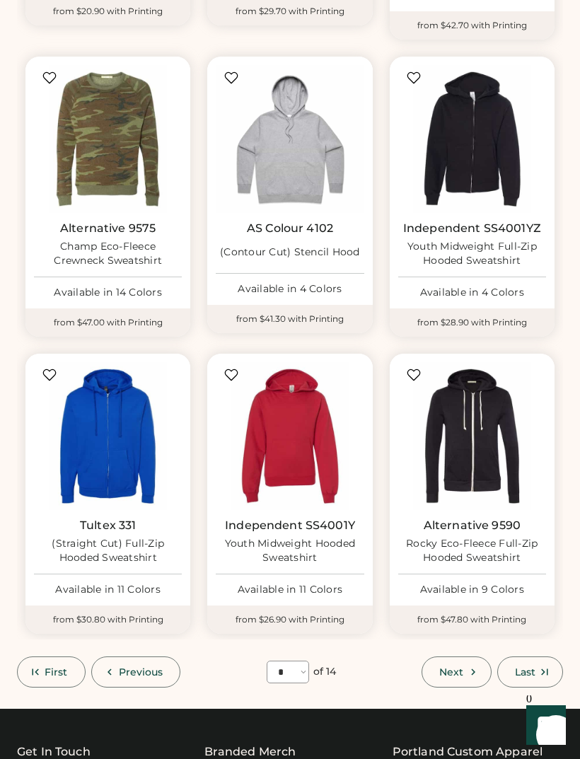
click at [303, 661] on select "**** * * * * * * * * * ** ** ** ** **" at bounding box center [288, 672] width 42 height 23
select select "*"
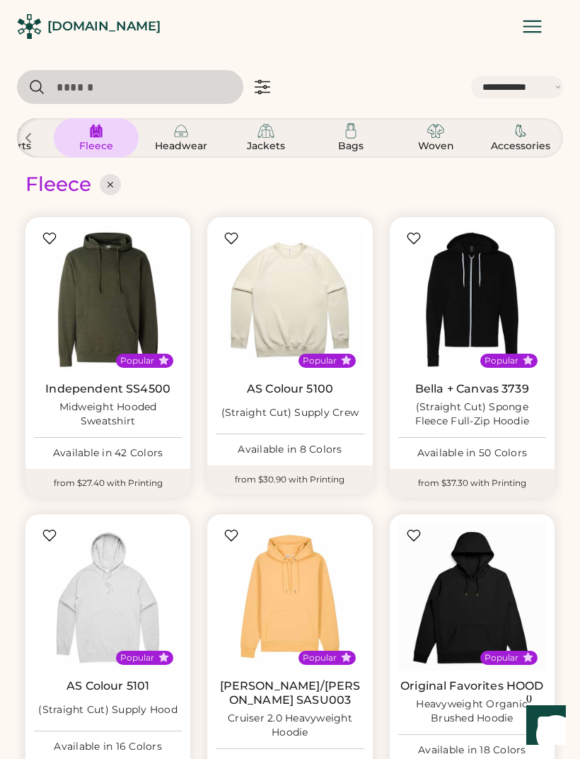
click at [175, 88] on input "input" at bounding box center [130, 87] width 226 height 34
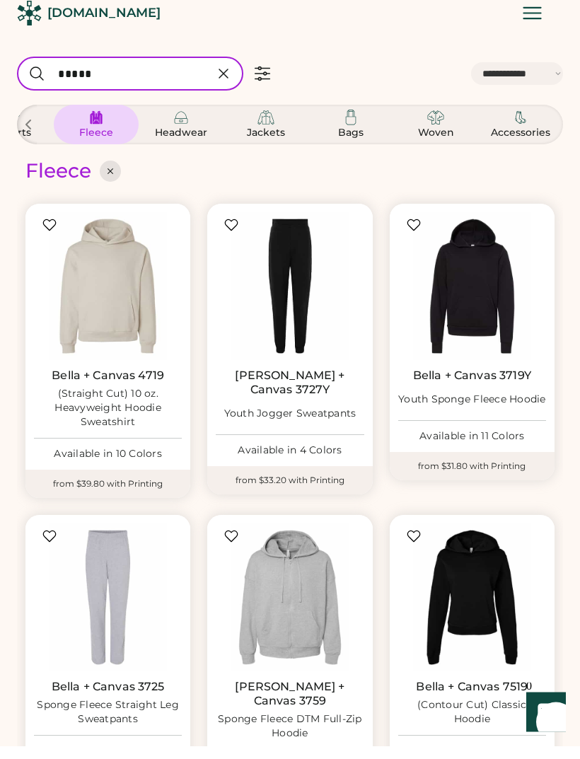
type input "*****"
click at [127, 330] on img at bounding box center [108, 300] width 148 height 148
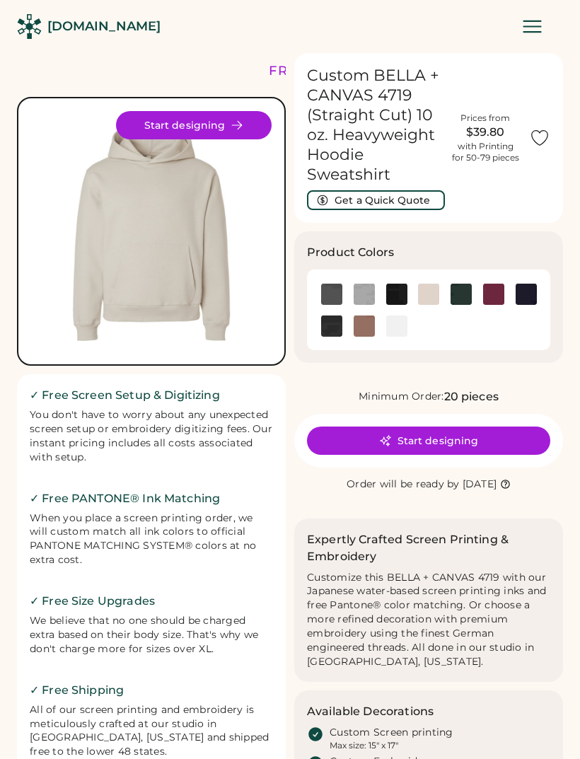
click at [430, 291] on img at bounding box center [428, 294] width 21 height 21
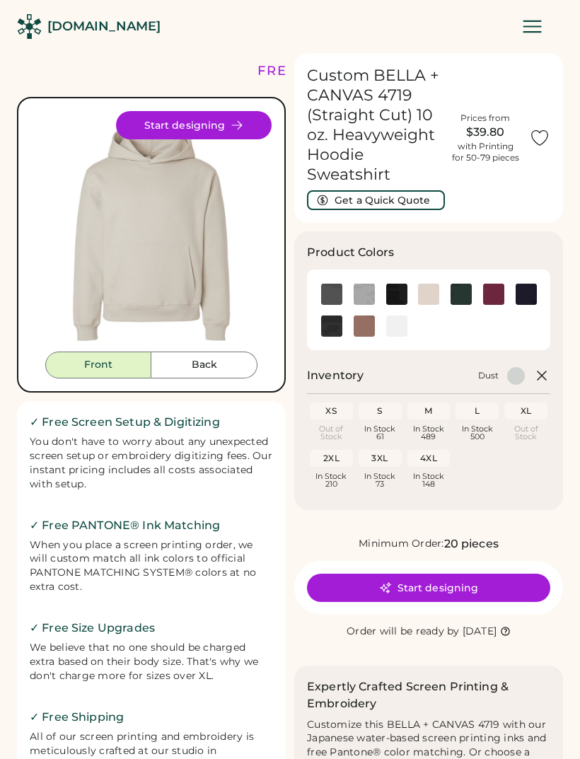
click at [355, 300] on img at bounding box center [364, 294] width 21 height 21
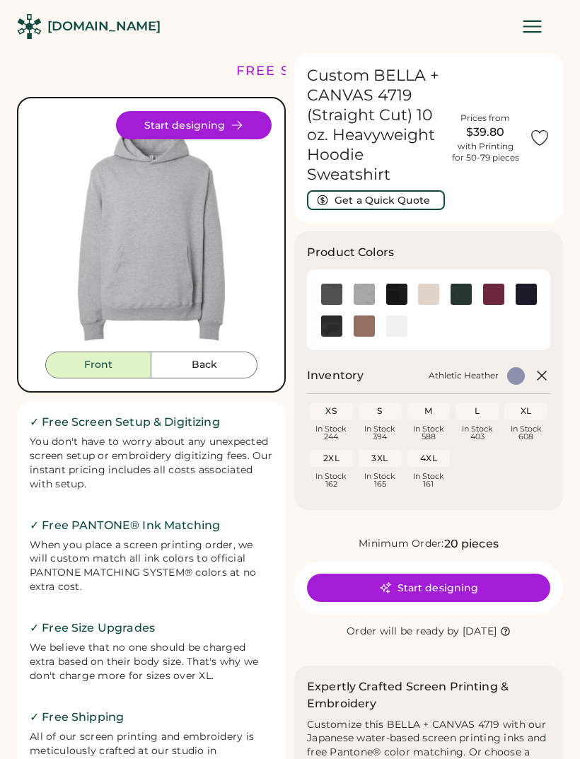
click at [371, 285] on img at bounding box center [364, 294] width 21 height 21
click at [225, 294] on img at bounding box center [151, 231] width 240 height 240
click at [223, 135] on button "Start designing" at bounding box center [194, 125] width 156 height 28
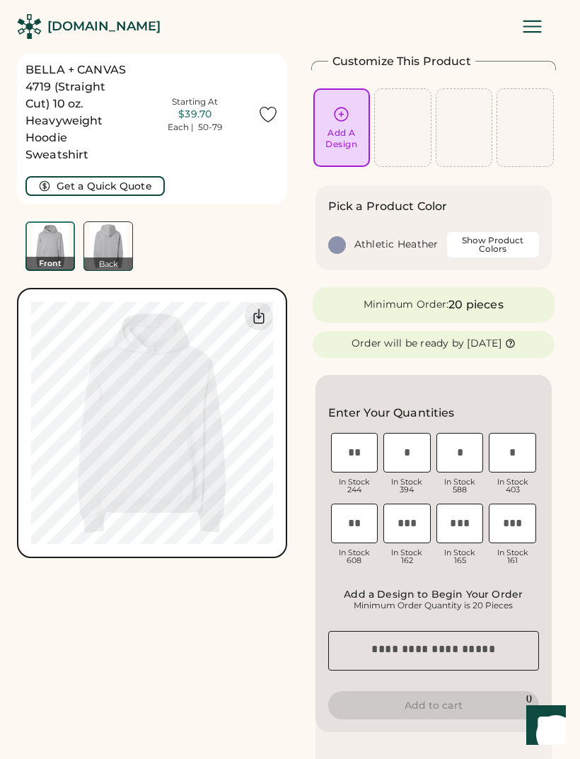
click at [116, 255] on img at bounding box center [108, 246] width 48 height 48
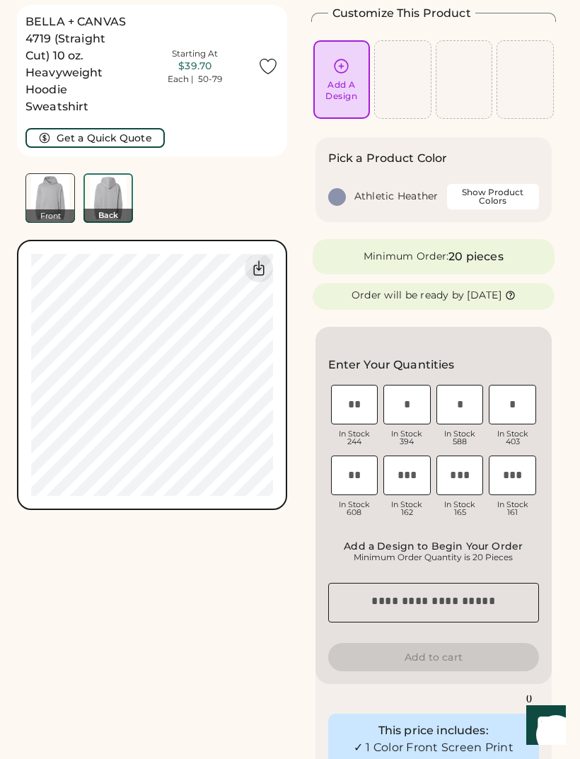
scroll to position [53, 0]
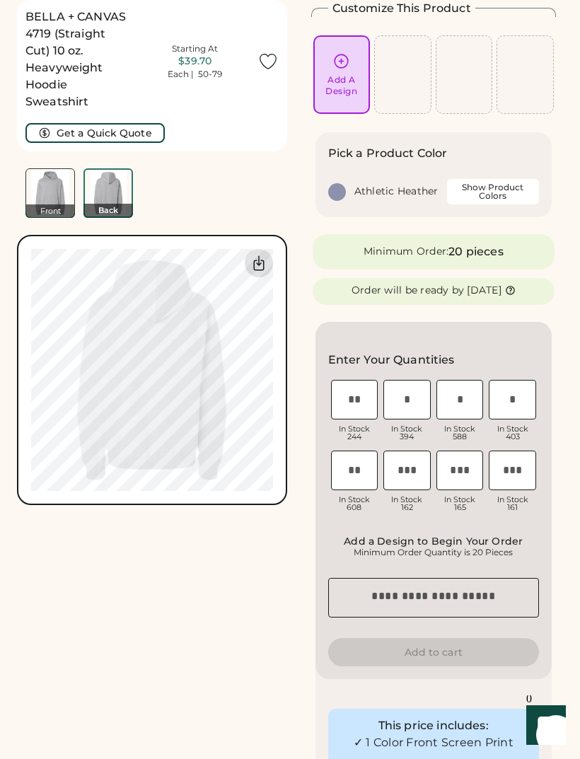
click at [266, 274] on div at bounding box center [259, 263] width 28 height 28
click at [257, 271] on icon at bounding box center [258, 263] width 17 height 17
